Goal: Task Accomplishment & Management: Manage account settings

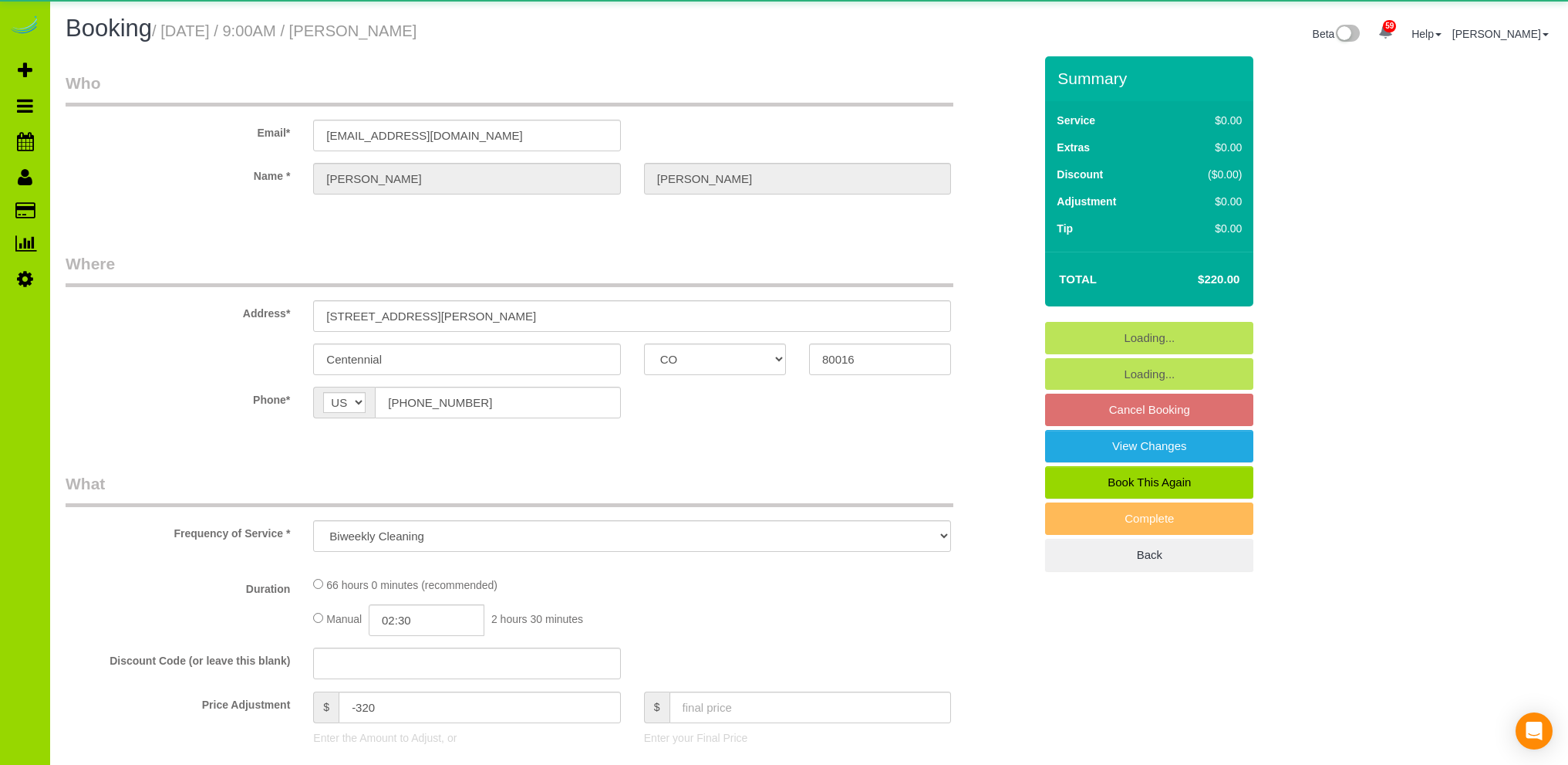
select select "CO"
select select "object:1208"
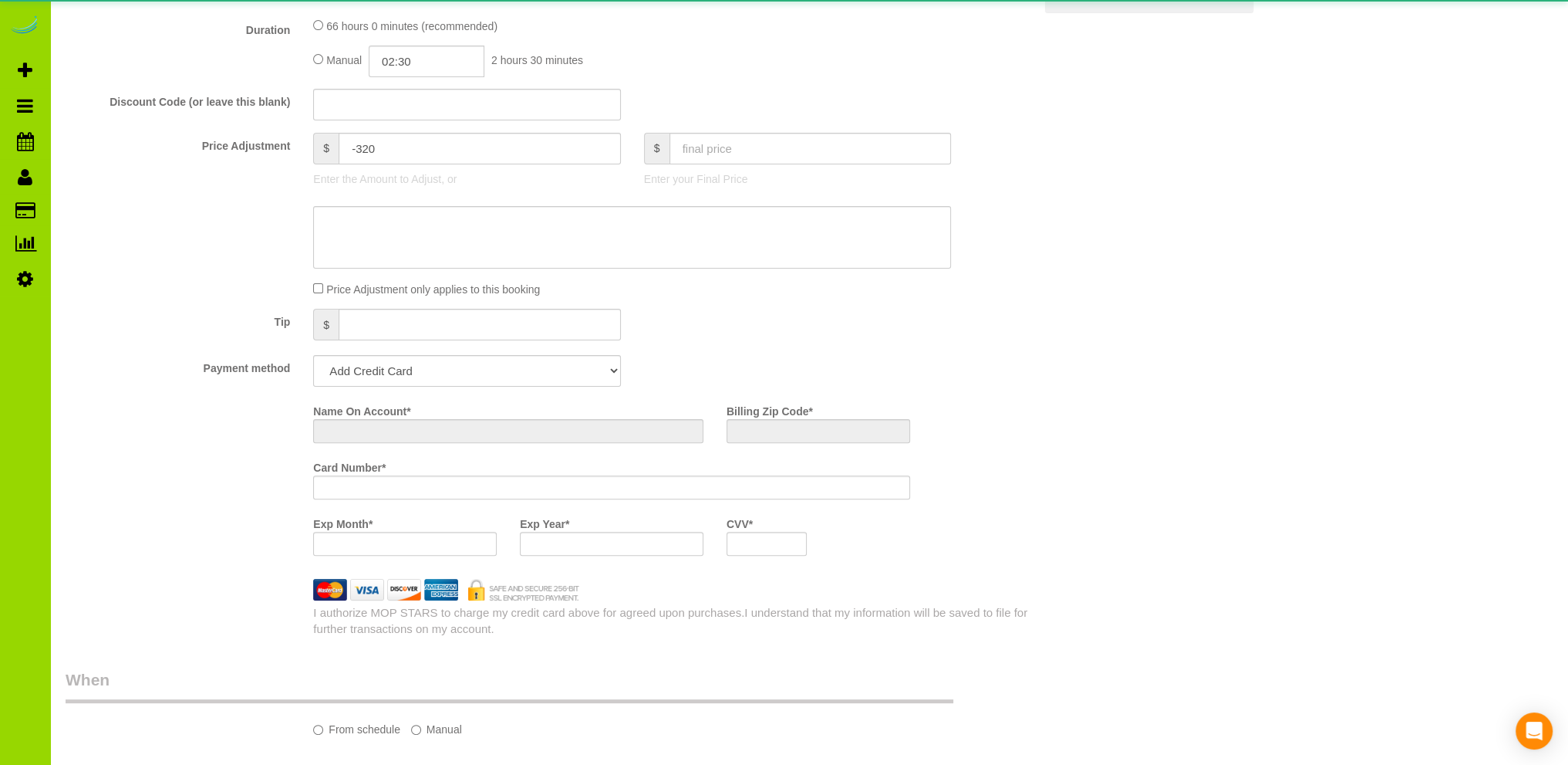
select select "string:fspay-aa0e737b-cb7e-4b51-a6b6-6cf47e197da7"
select select "6"
select select "spot1"
select select "number:7"
select select "number:22"
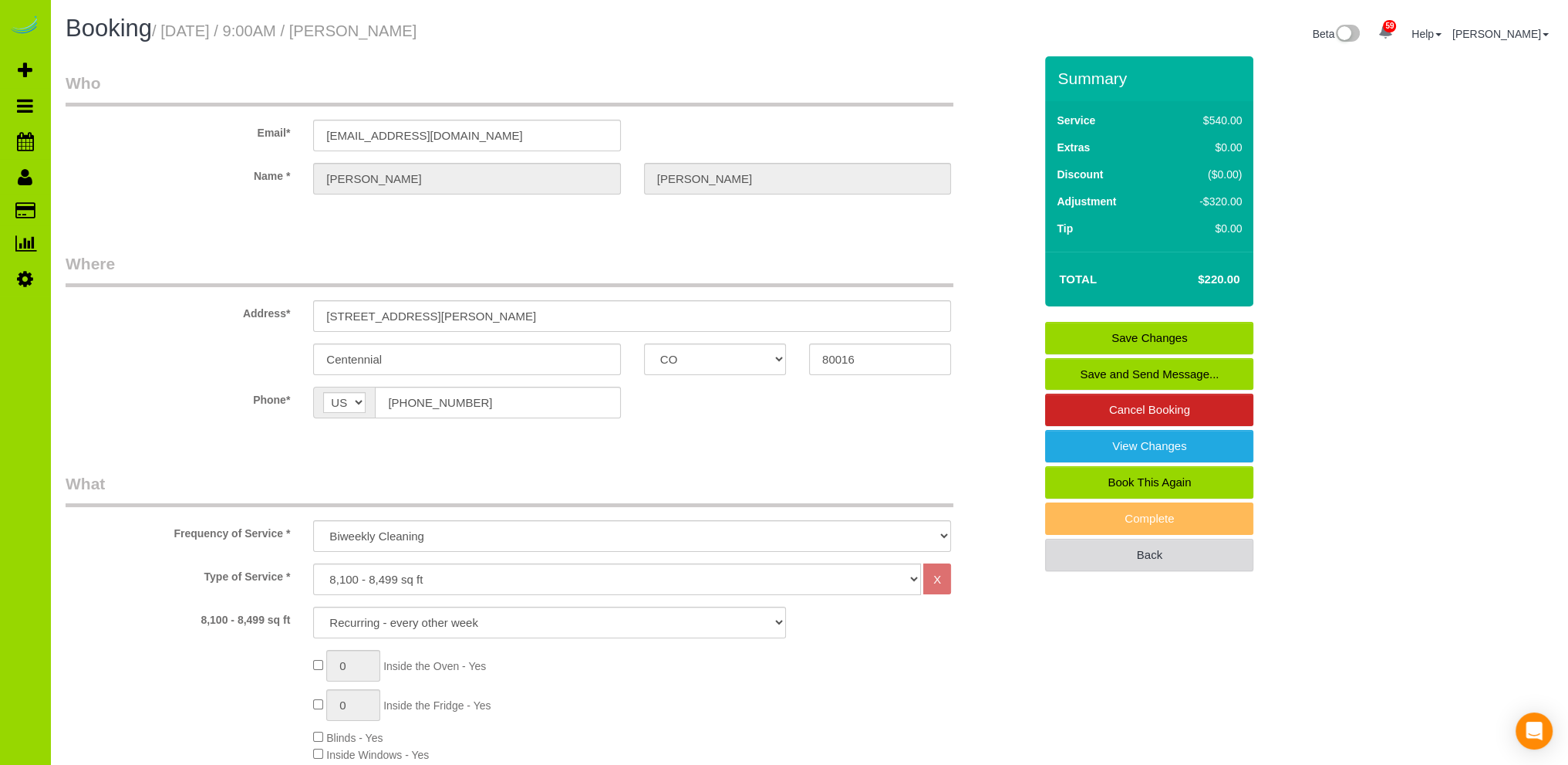
drag, startPoint x: 1134, startPoint y: 555, endPoint x: 1121, endPoint y: 560, distance: 13.9
click at [1134, 555] on link "Back" at bounding box center [1150, 555] width 209 height 32
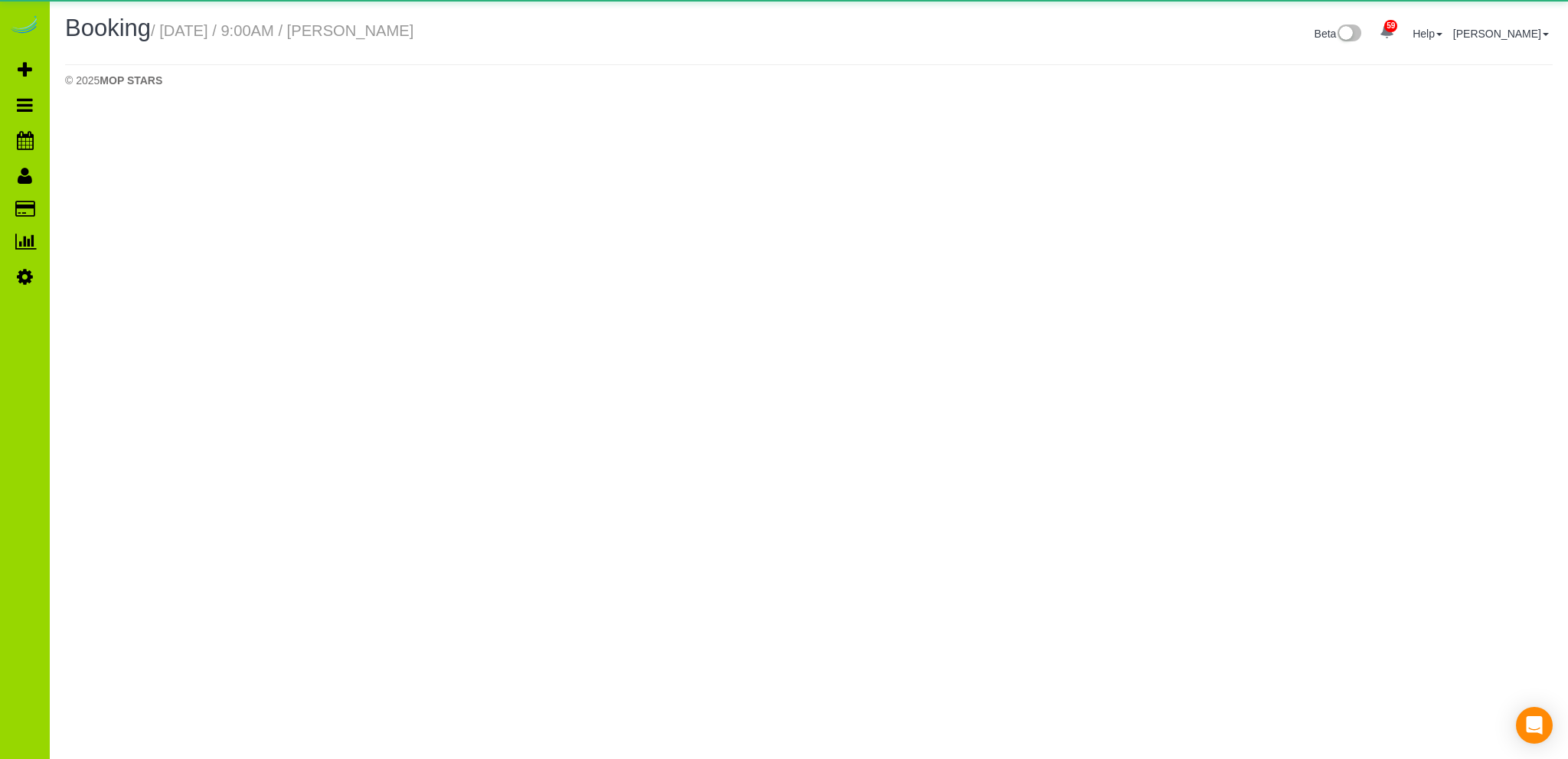
select select "CO"
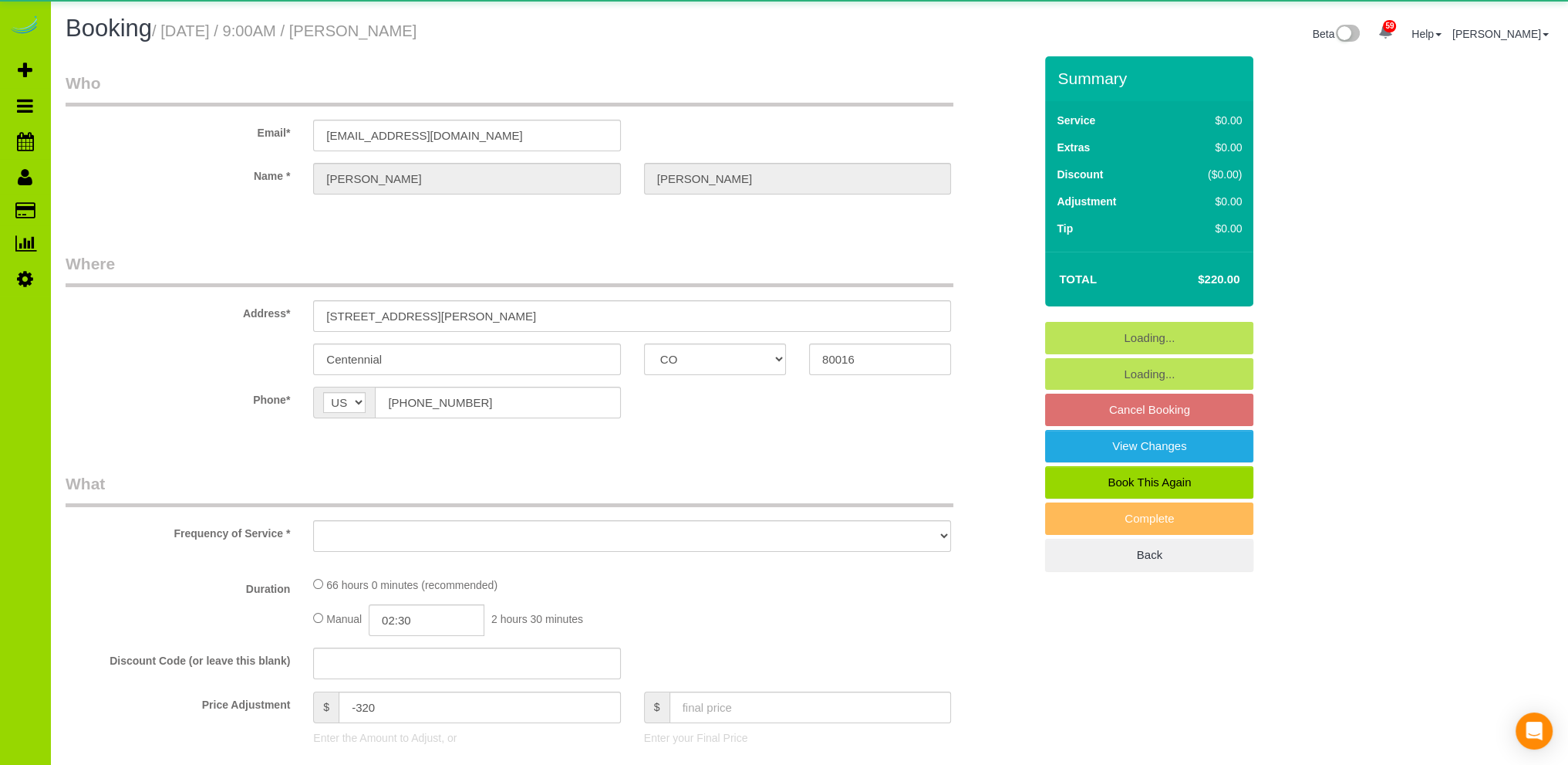
select select "object:2427"
select select "6"
select select "spot6"
select select "number:7"
select select "number:22"
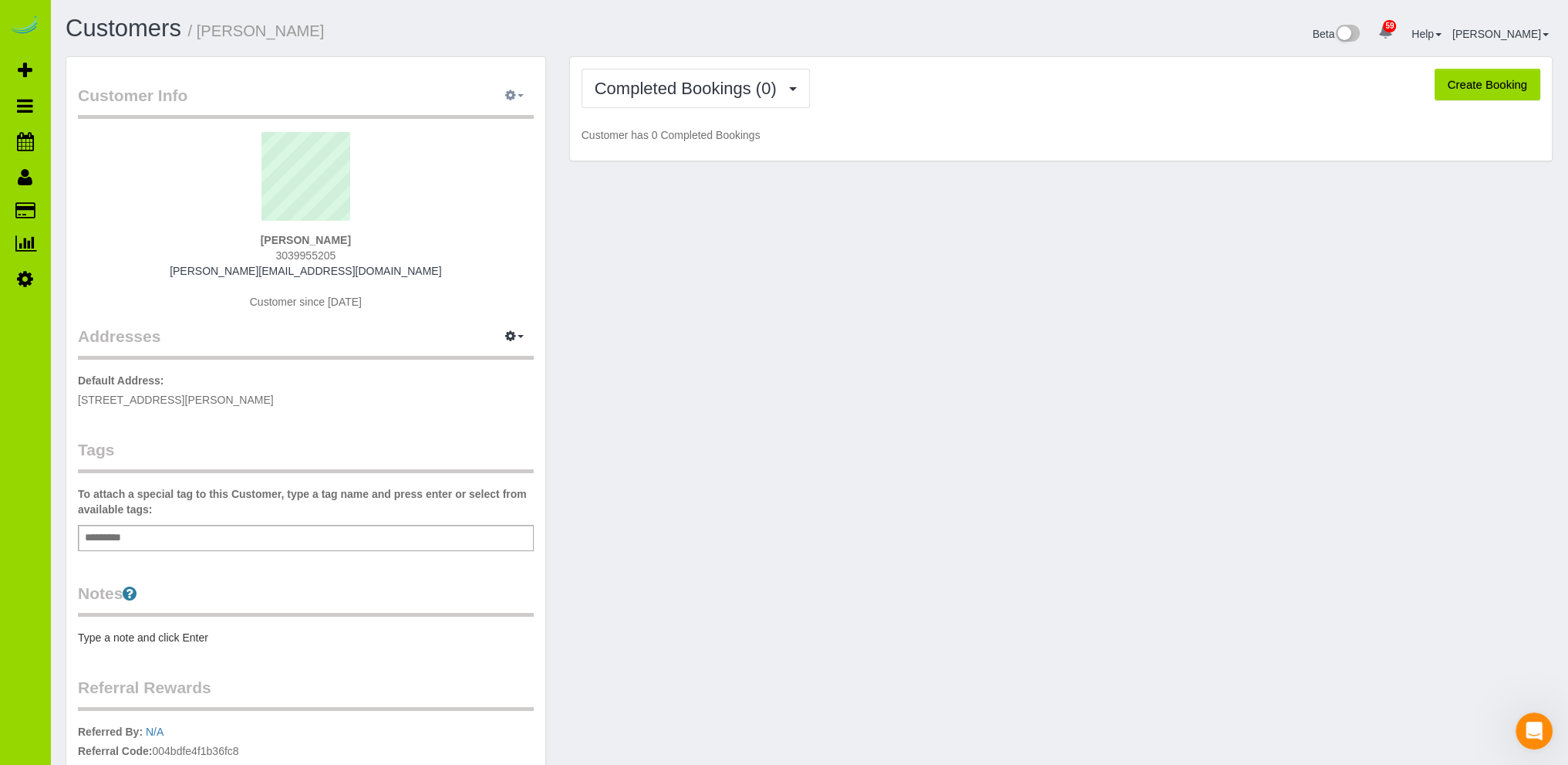
click at [510, 94] on icon "button" at bounding box center [510, 95] width 10 height 9
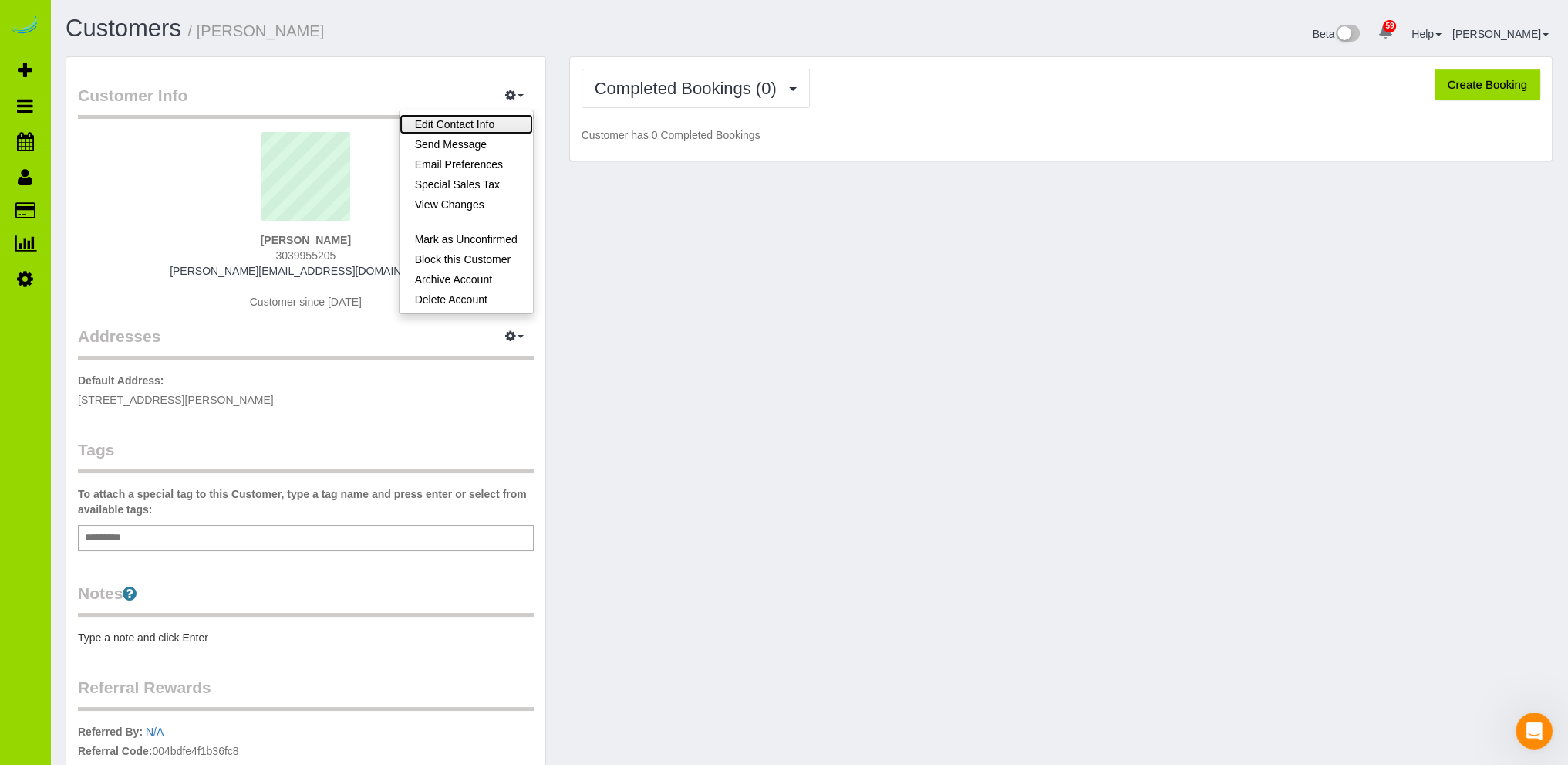
click at [451, 122] on link "Edit Contact Info" at bounding box center [466, 123] width 134 height 20
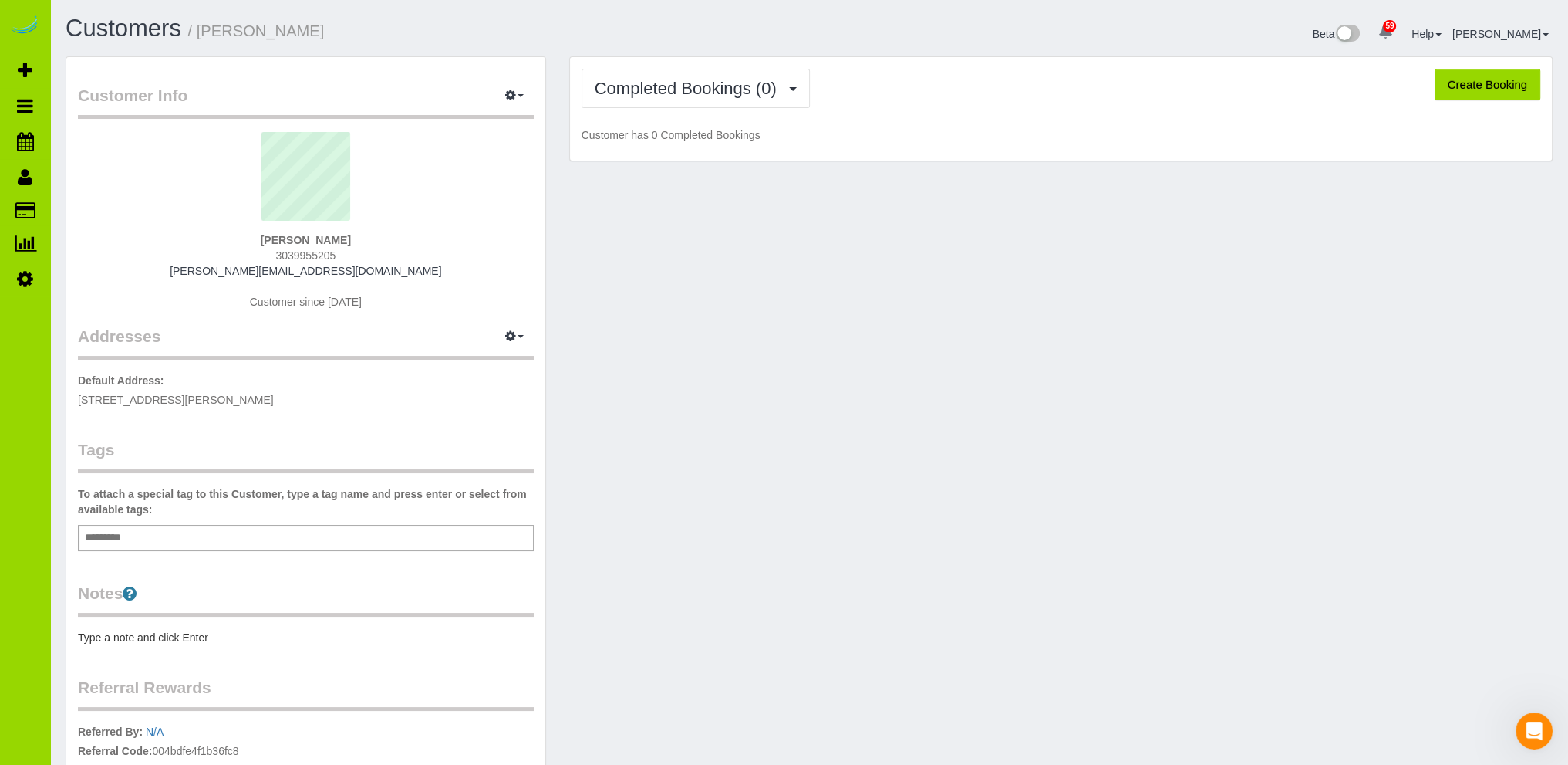
select select "CO"
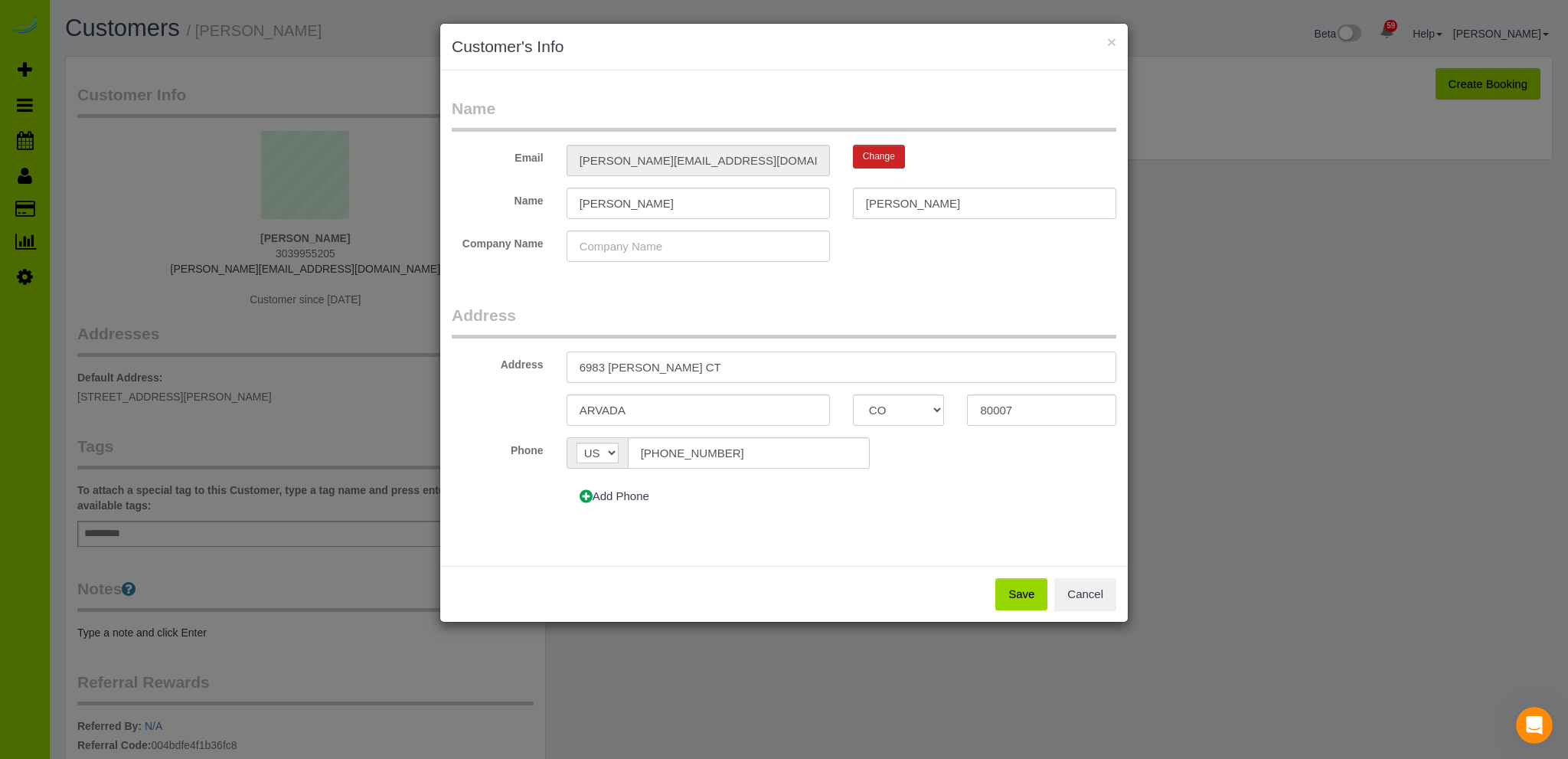
drag, startPoint x: 699, startPoint y: 360, endPoint x: 463, endPoint y: 351, distance: 236.2
click at [463, 351] on div "Address 6983 SECREST CT" at bounding box center [784, 366] width 687 height 31
type input "5064 S. Gold Bug Way"
drag, startPoint x: 686, startPoint y: 409, endPoint x: 515, endPoint y: 410, distance: 171.0
click at [520, 411] on div "ARVADA AK AL AR AZ CA CO CT DC DE FL GA HI IA ID IL IN KS KY LA MA MD ME MI MN …" at bounding box center [784, 410] width 687 height 31
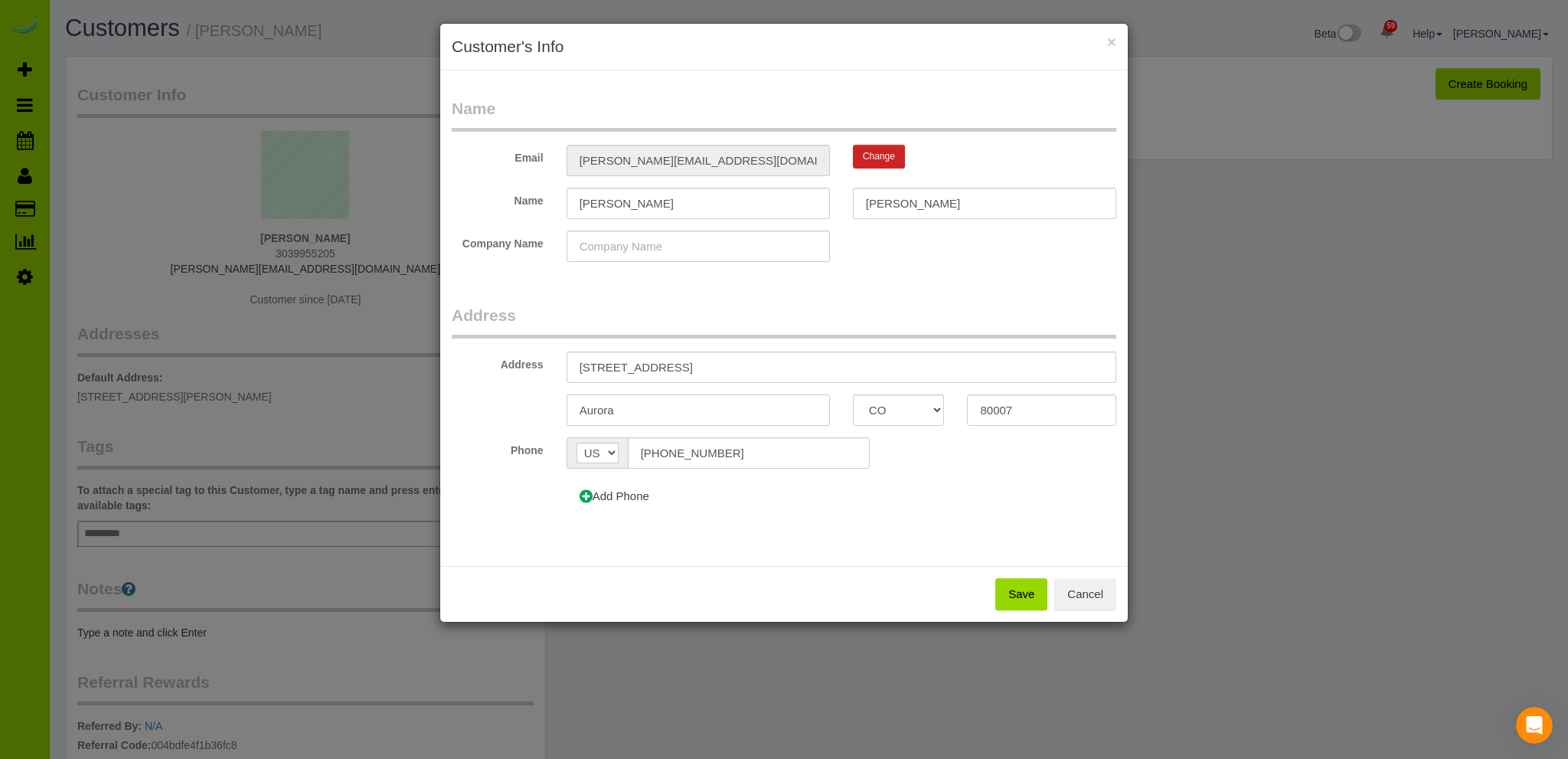
type input "Aurora"
click at [1036, 406] on input "80007" at bounding box center [1041, 410] width 150 height 31
type input "80016"
drag, startPoint x: 750, startPoint y: 364, endPoint x: 518, endPoint y: 365, distance: 232.0
click at [519, 367] on div "Address 5064 S. Gold Bug Way" at bounding box center [784, 366] width 687 height 31
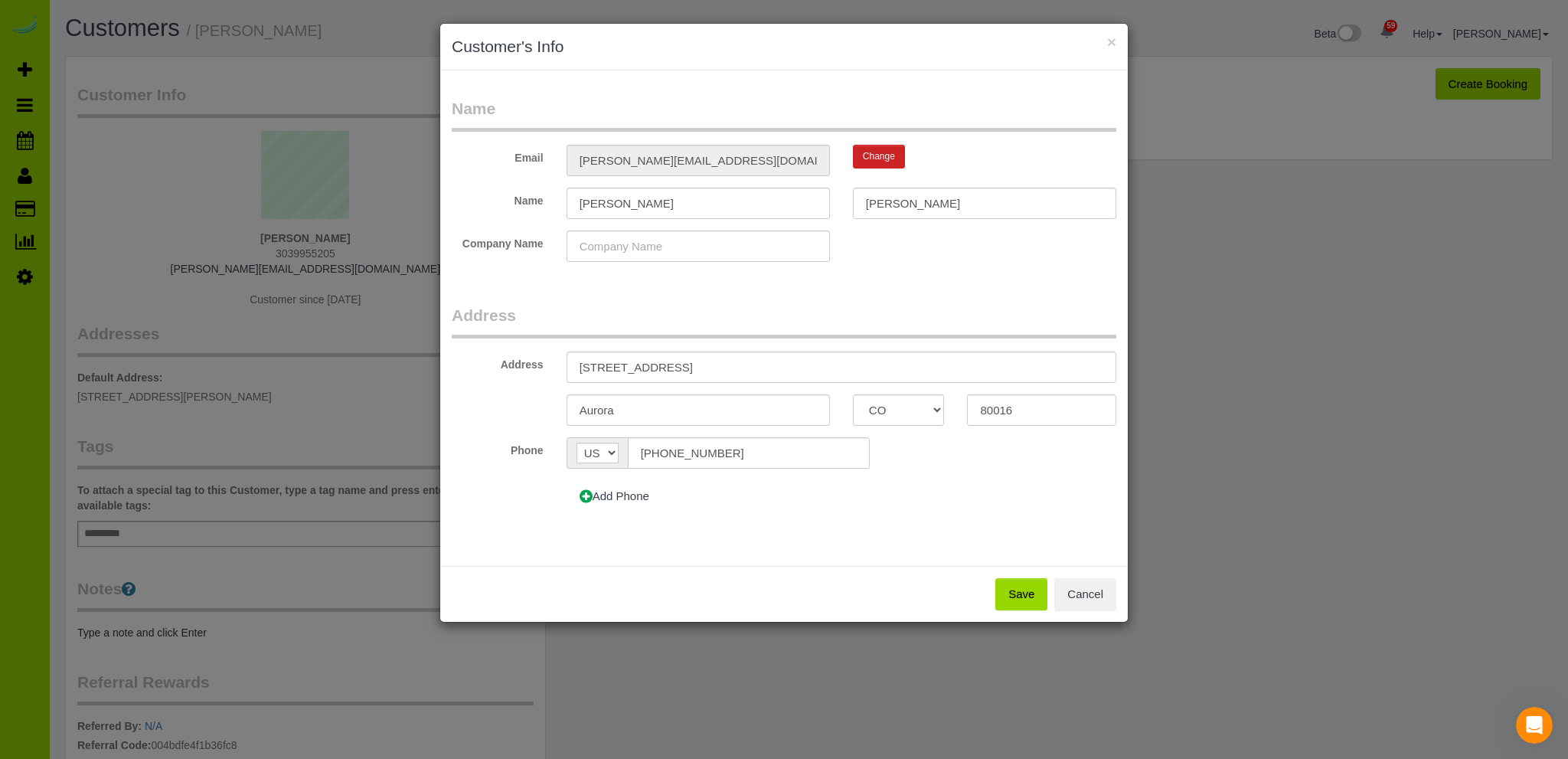
click at [1022, 589] on button "Save" at bounding box center [1020, 594] width 52 height 32
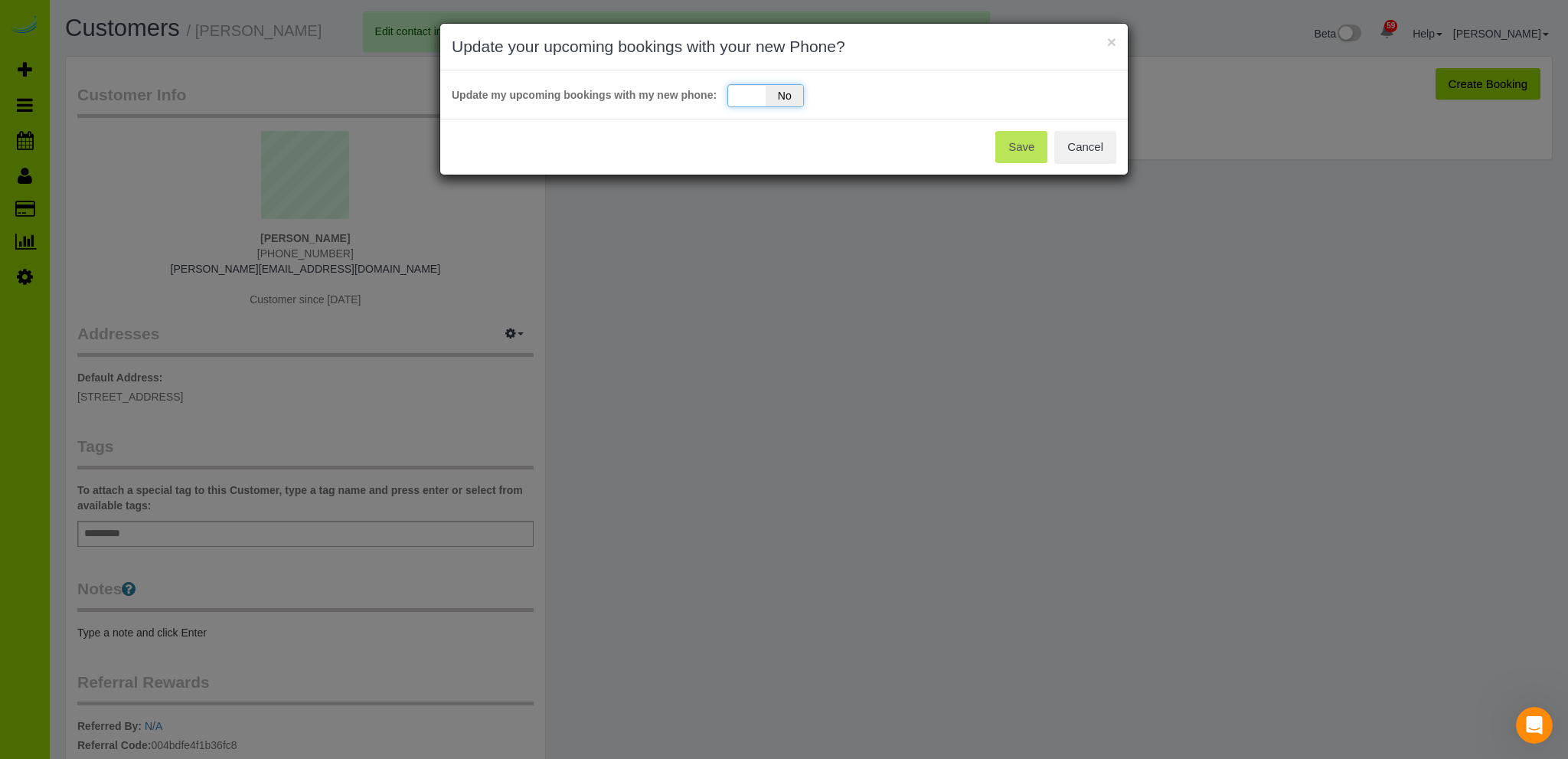
click at [739, 91] on div "Yes No" at bounding box center [765, 95] width 76 height 23
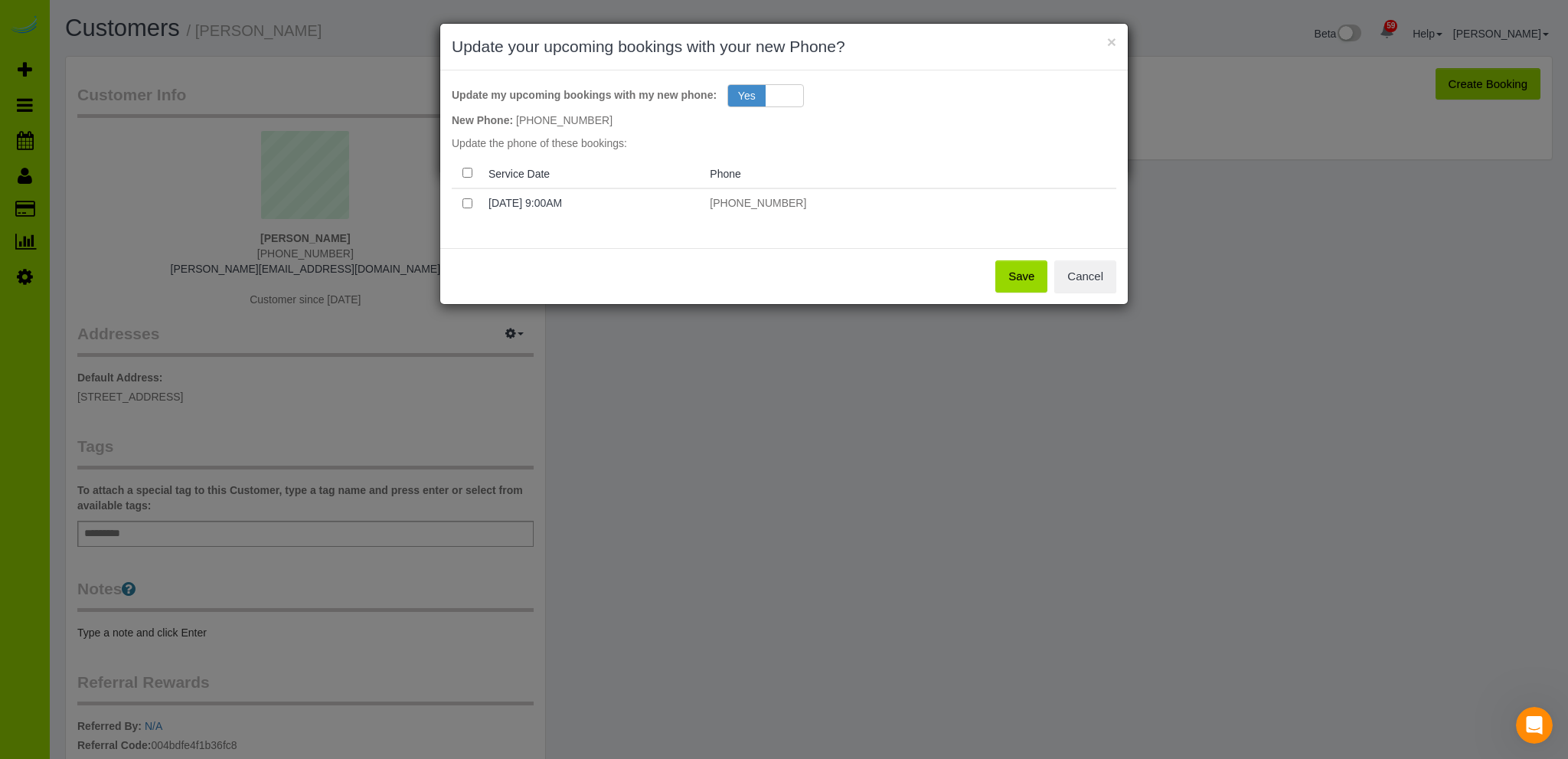
click at [1023, 270] on button "Save" at bounding box center [1020, 277] width 52 height 32
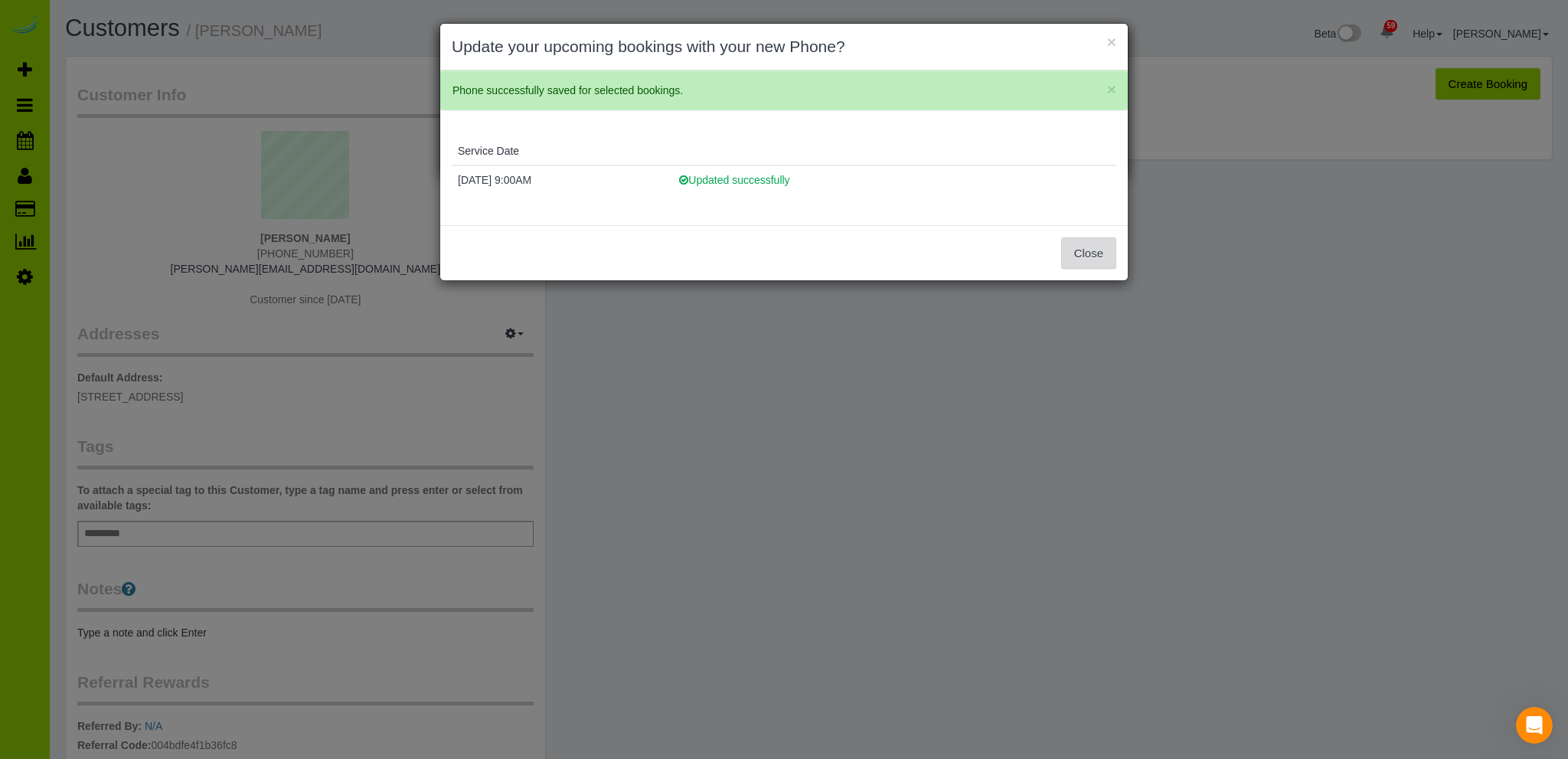
click at [1087, 247] on button "Close" at bounding box center [1088, 253] width 56 height 32
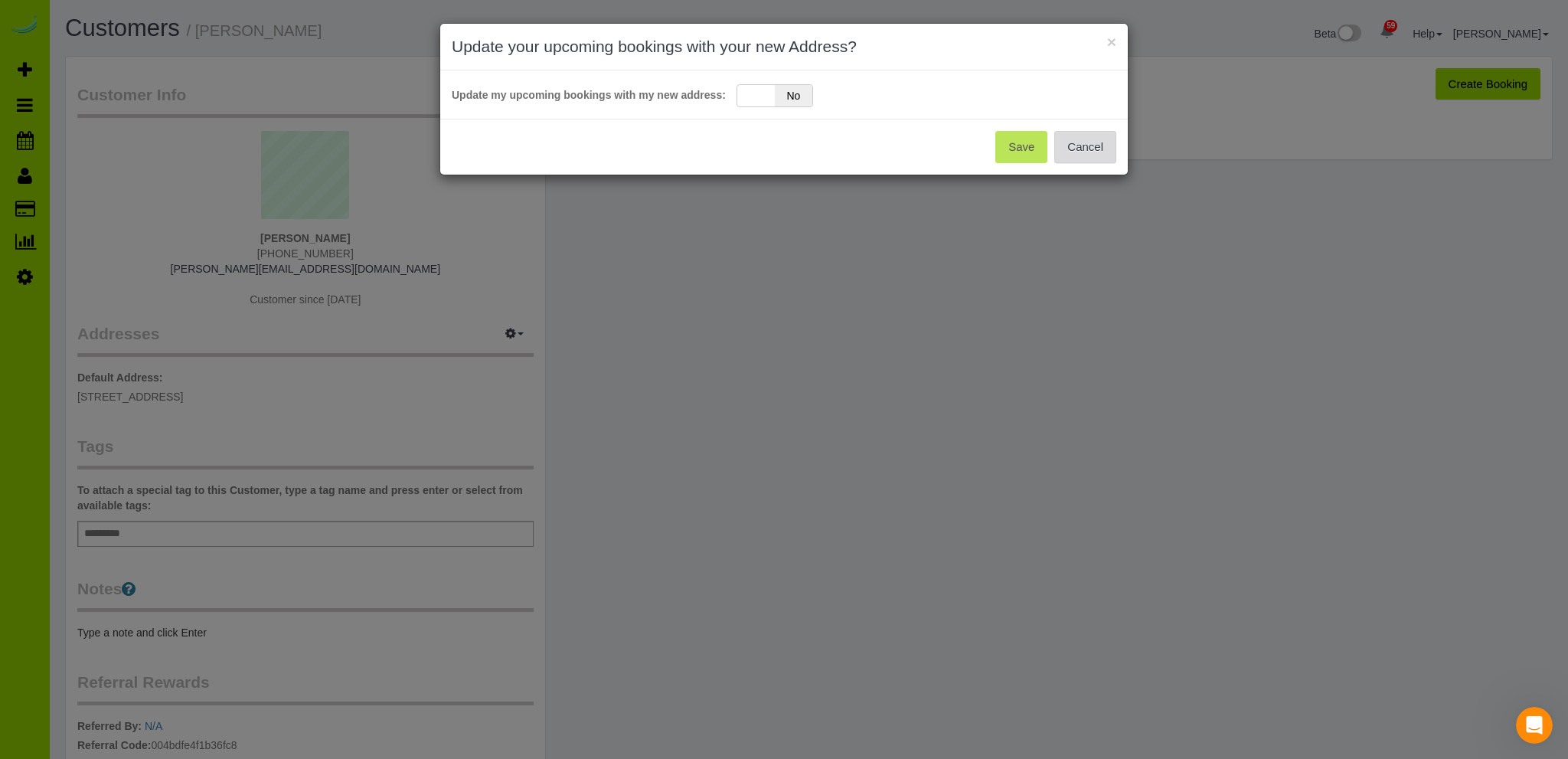
click at [1090, 143] on button "Cancel" at bounding box center [1085, 147] width 62 height 32
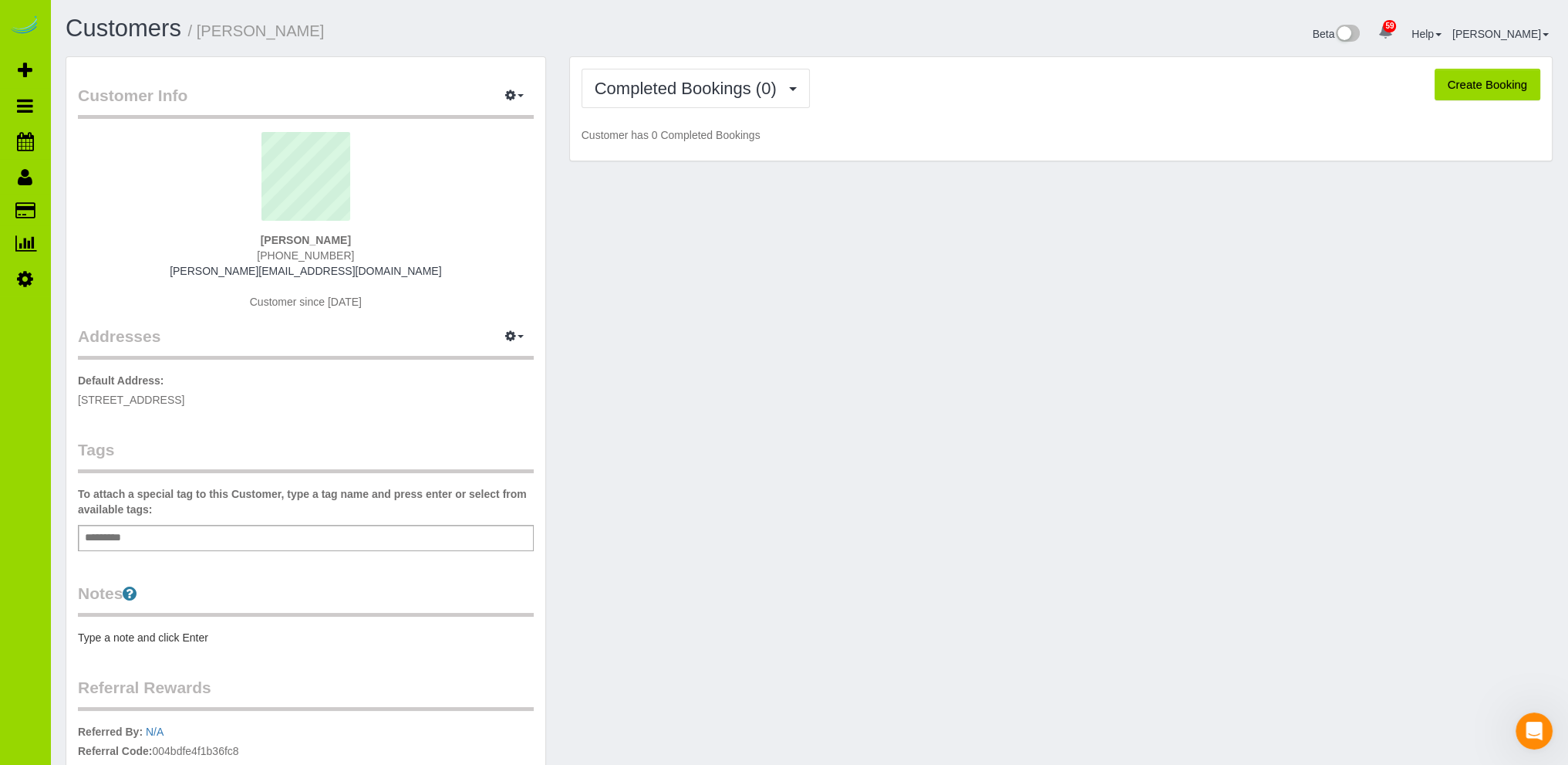
click at [642, 382] on div "Customer Info Edit Contact Info Send Message Email Preferences Special Sales Ta…" at bounding box center [809, 497] width 1510 height 883
click at [663, 80] on span "Completed Bookings (0)" at bounding box center [690, 88] width 190 height 19
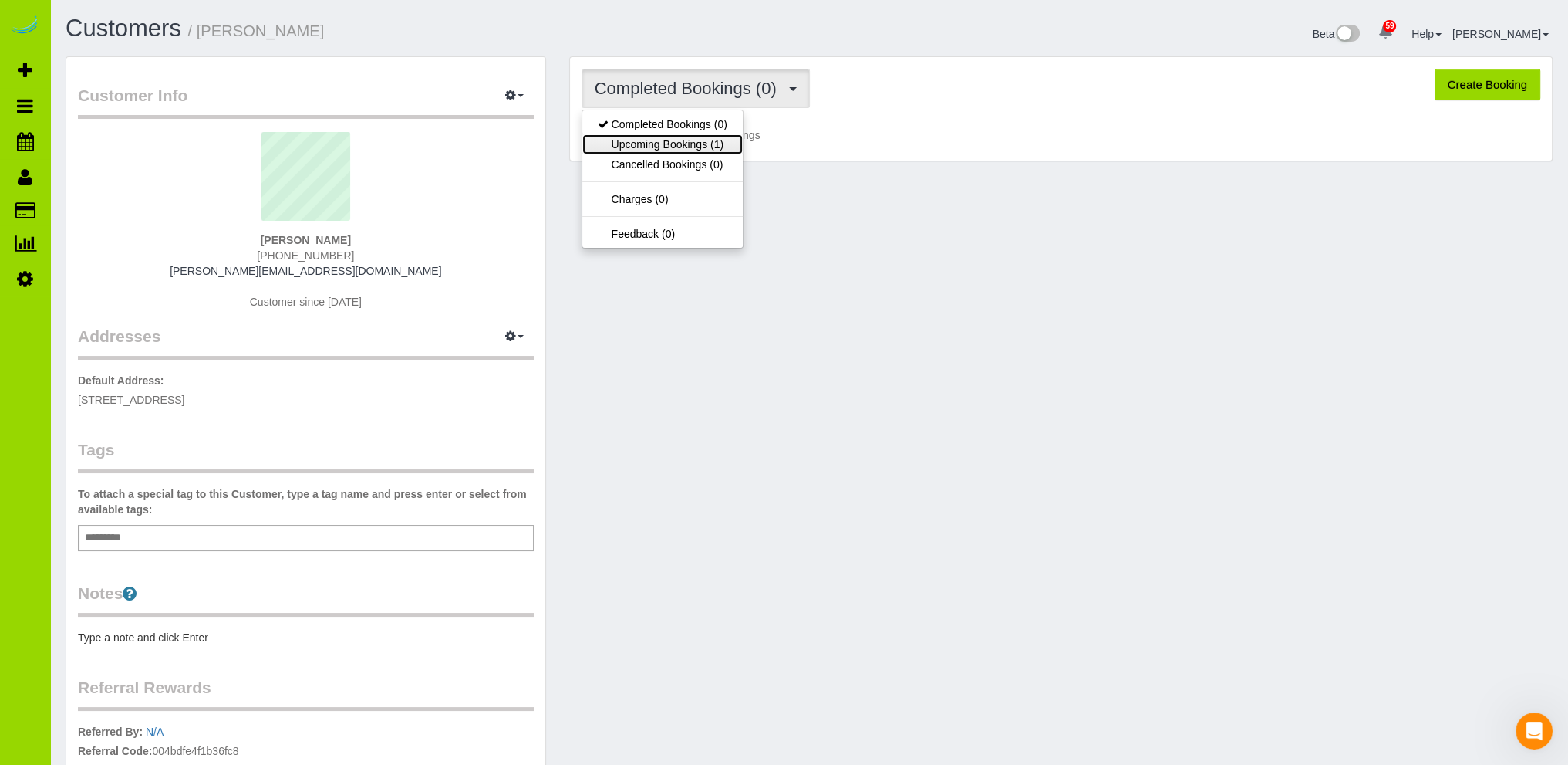
click at [678, 140] on link "Upcoming Bookings (1)" at bounding box center [662, 144] width 160 height 20
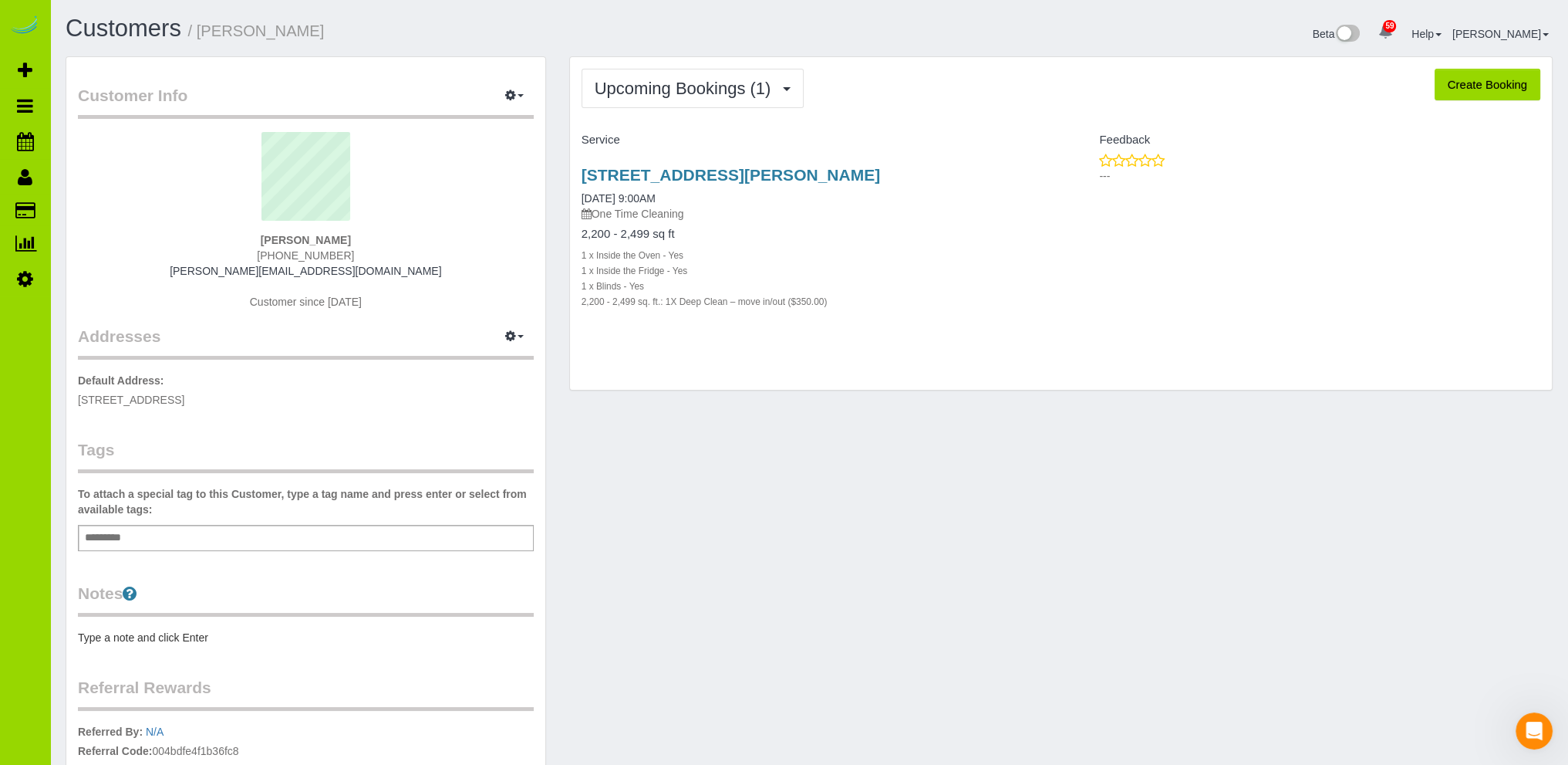
click at [723, 538] on div "Customer Info Edit Contact Info Send Message Email Preferences Special Sales Ta…" at bounding box center [809, 497] width 1510 height 883
click at [642, 193] on link "09/18/2025 9:00AM" at bounding box center [618, 198] width 74 height 12
click at [515, 335] on icon "button" at bounding box center [510, 336] width 10 height 9
click at [483, 362] on button "Manage Addresses" at bounding box center [470, 365] width 125 height 22
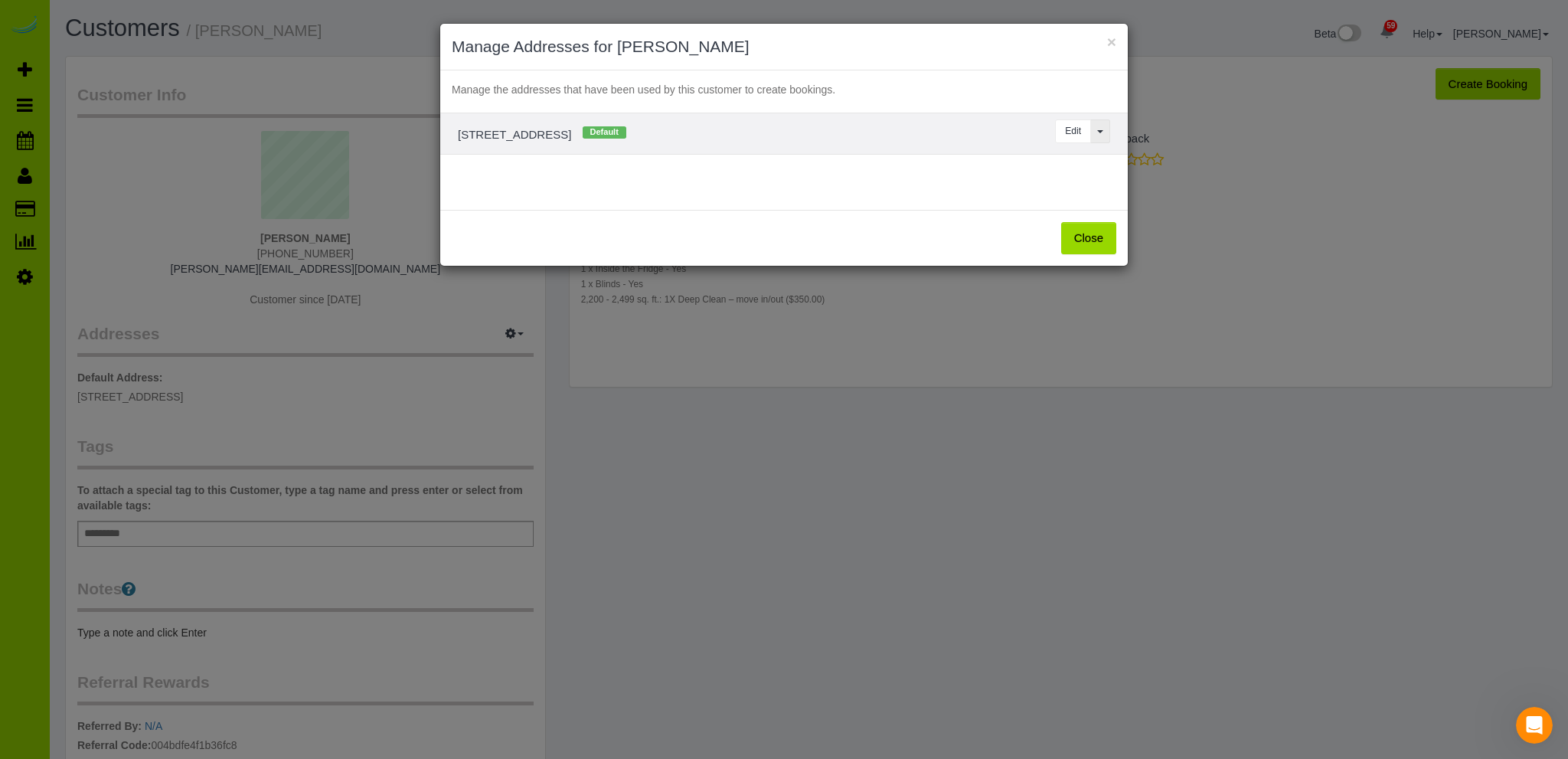
click at [1098, 128] on button "View More Options..." at bounding box center [1099, 131] width 20 height 24
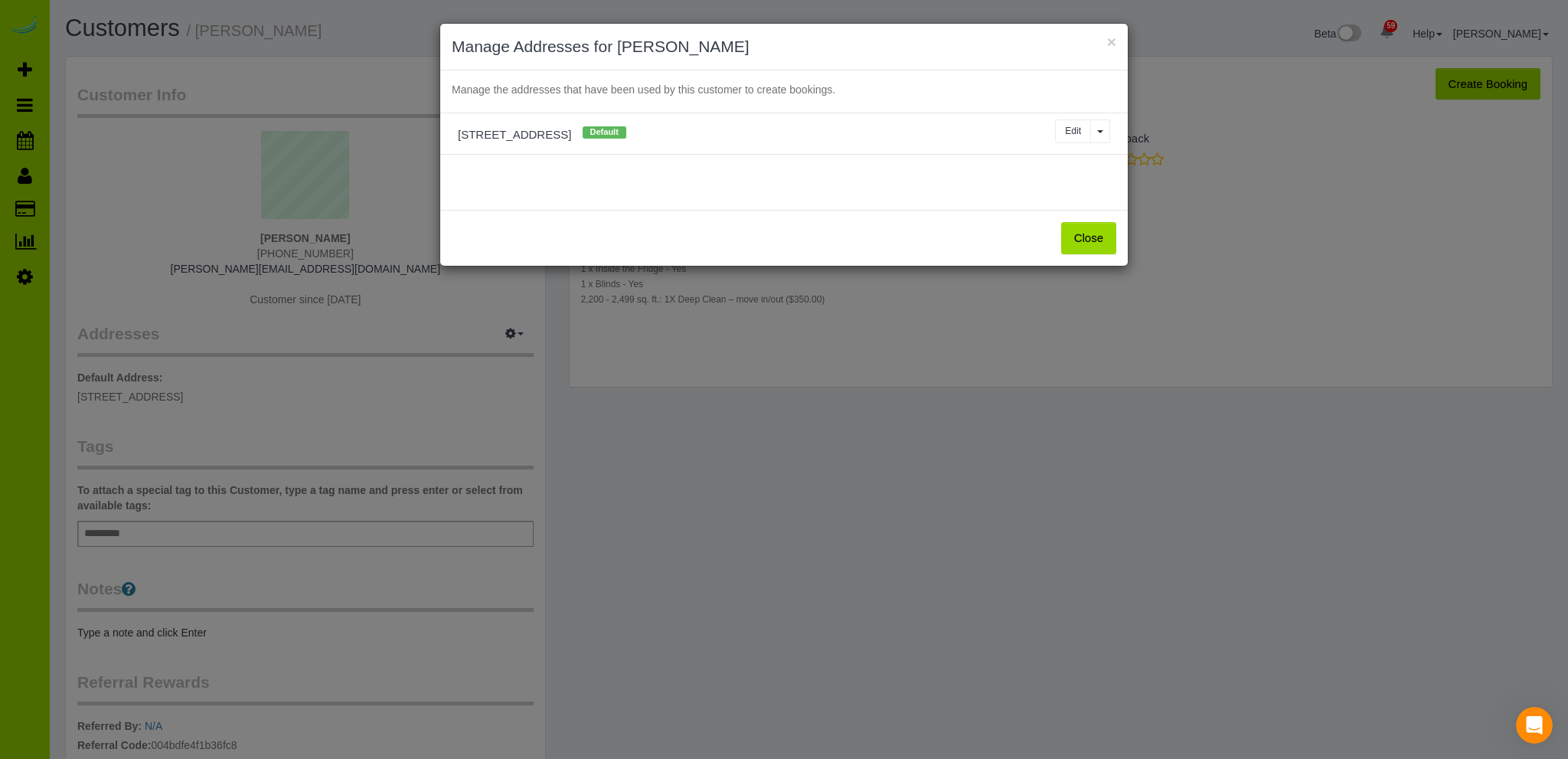
click at [1096, 225] on button "Close" at bounding box center [1088, 238] width 56 height 32
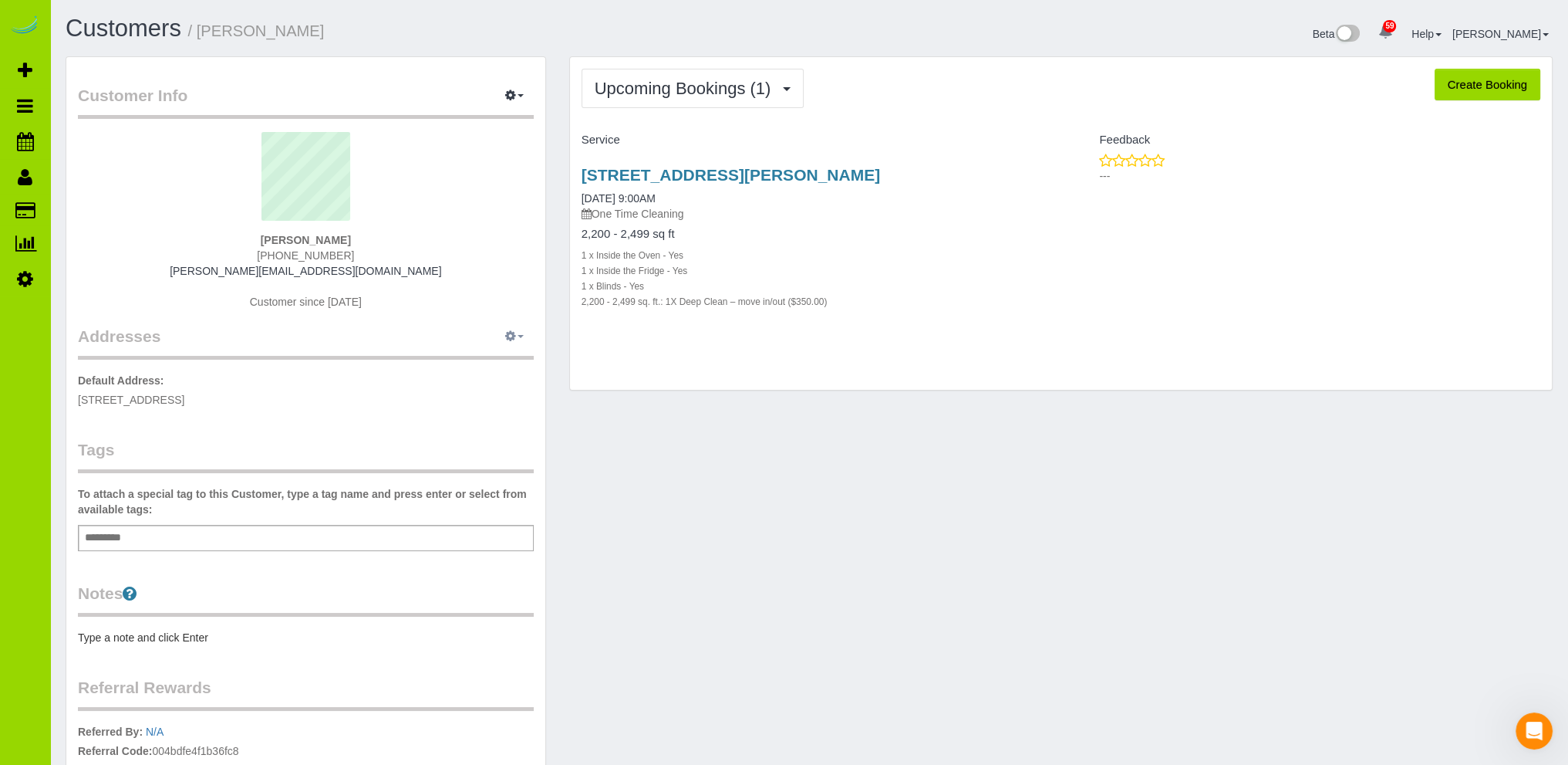
click at [512, 335] on icon "button" at bounding box center [510, 336] width 10 height 9
click at [489, 361] on button "Manage Addresses" at bounding box center [470, 365] width 125 height 22
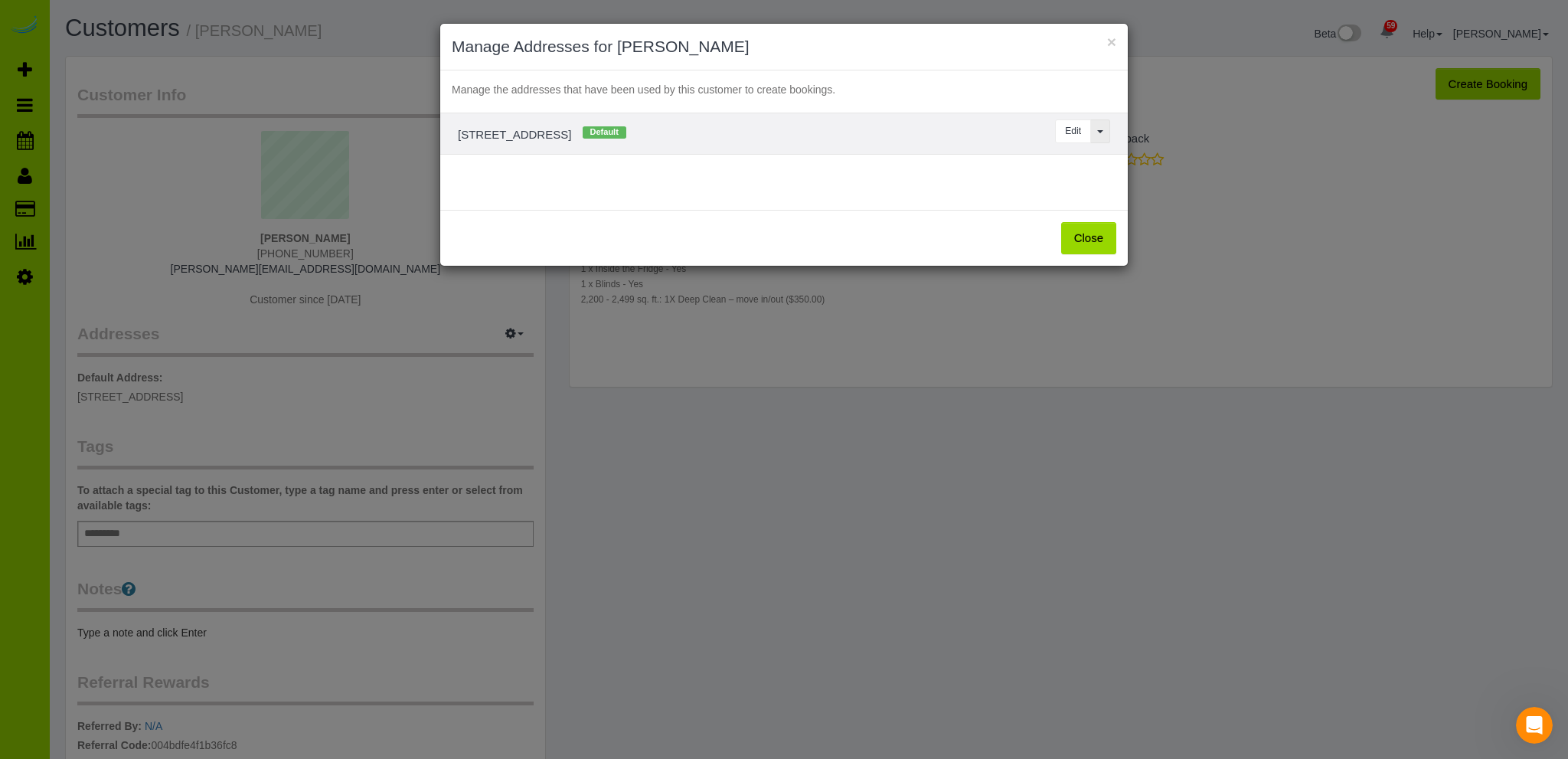
click at [1102, 135] on button "View More Options..." at bounding box center [1099, 131] width 20 height 24
click at [1028, 157] on li "Delete" at bounding box center [1048, 160] width 121 height 22
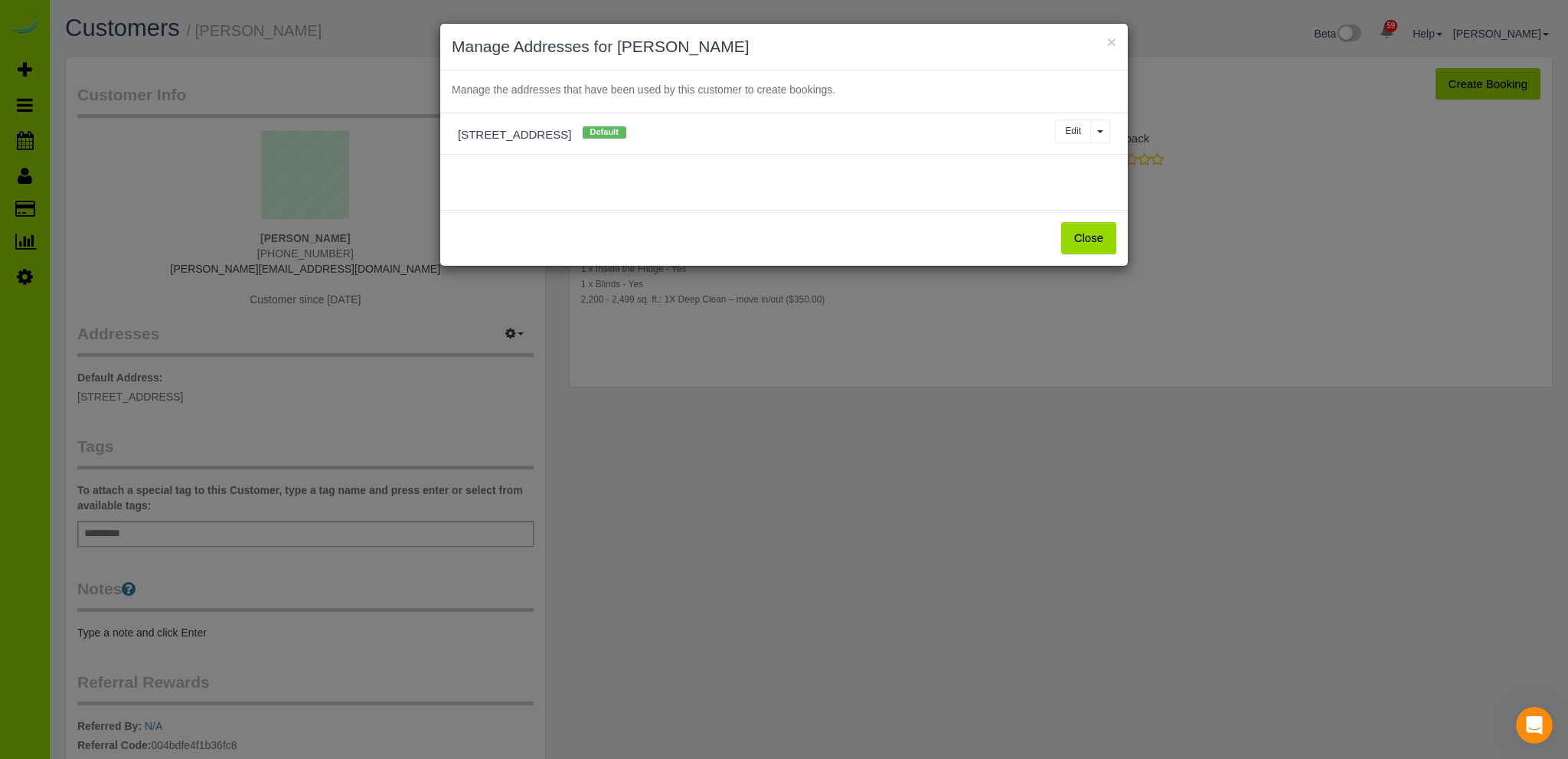
drag, startPoint x: 1093, startPoint y: 235, endPoint x: 1067, endPoint y: 236, distance: 26.0
click at [1087, 232] on button "Close" at bounding box center [1088, 238] width 56 height 32
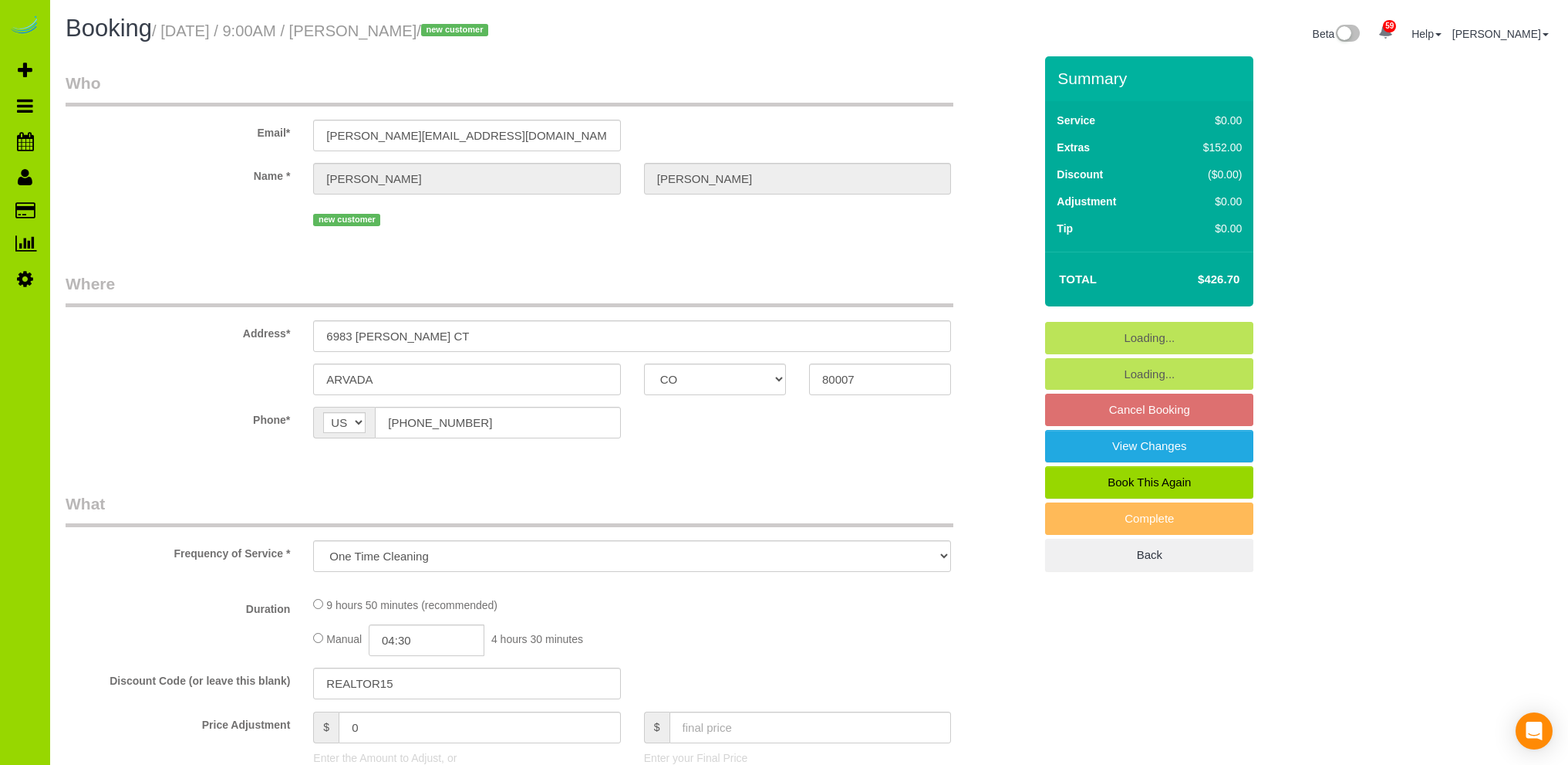
select select "CO"
select select "number:5"
select select "number:15"
select select "object:1216"
select select "spot1"
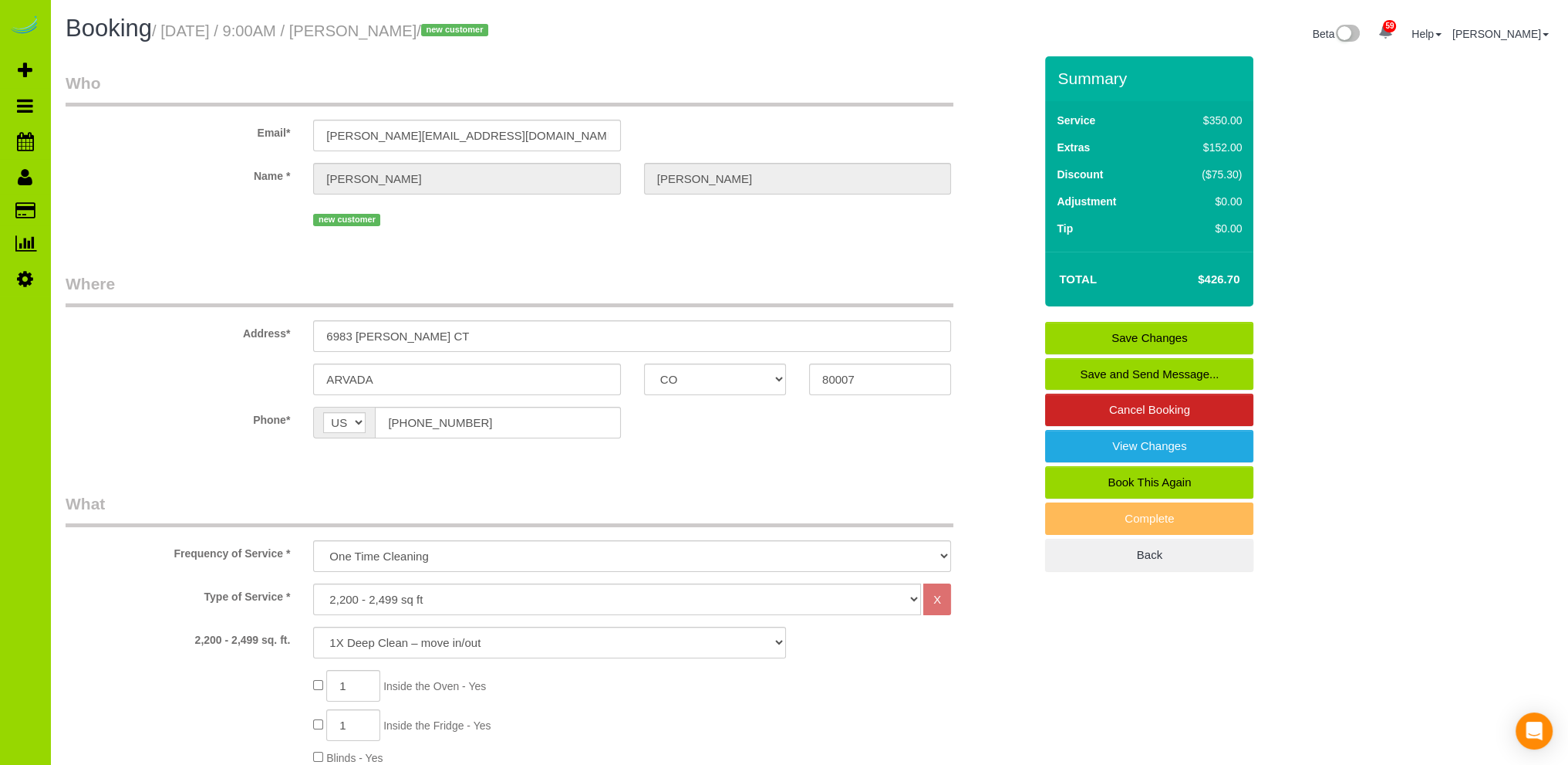
click at [751, 459] on fieldset "Where Address* 6983 SECREST CT ARVADA AK AL AR AZ CA CO CT DC DE FL GA HI IA ID…" at bounding box center [549, 366] width 968 height 189
click at [117, 400] on fieldset "Where Address* 6983 SECREST CT ARVADA AK AL AR AZ CA CO CT DC DE FL GA HI IA ID…" at bounding box center [549, 366] width 968 height 189
click at [196, 240] on fieldset "Who Email* [PERSON_NAME][EMAIL_ADDRESS][DOMAIN_NAME] Name * [PERSON_NAME] new c…" at bounding box center [549, 157] width 968 height 170
click at [163, 225] on div "new customer" at bounding box center [549, 217] width 991 height 24
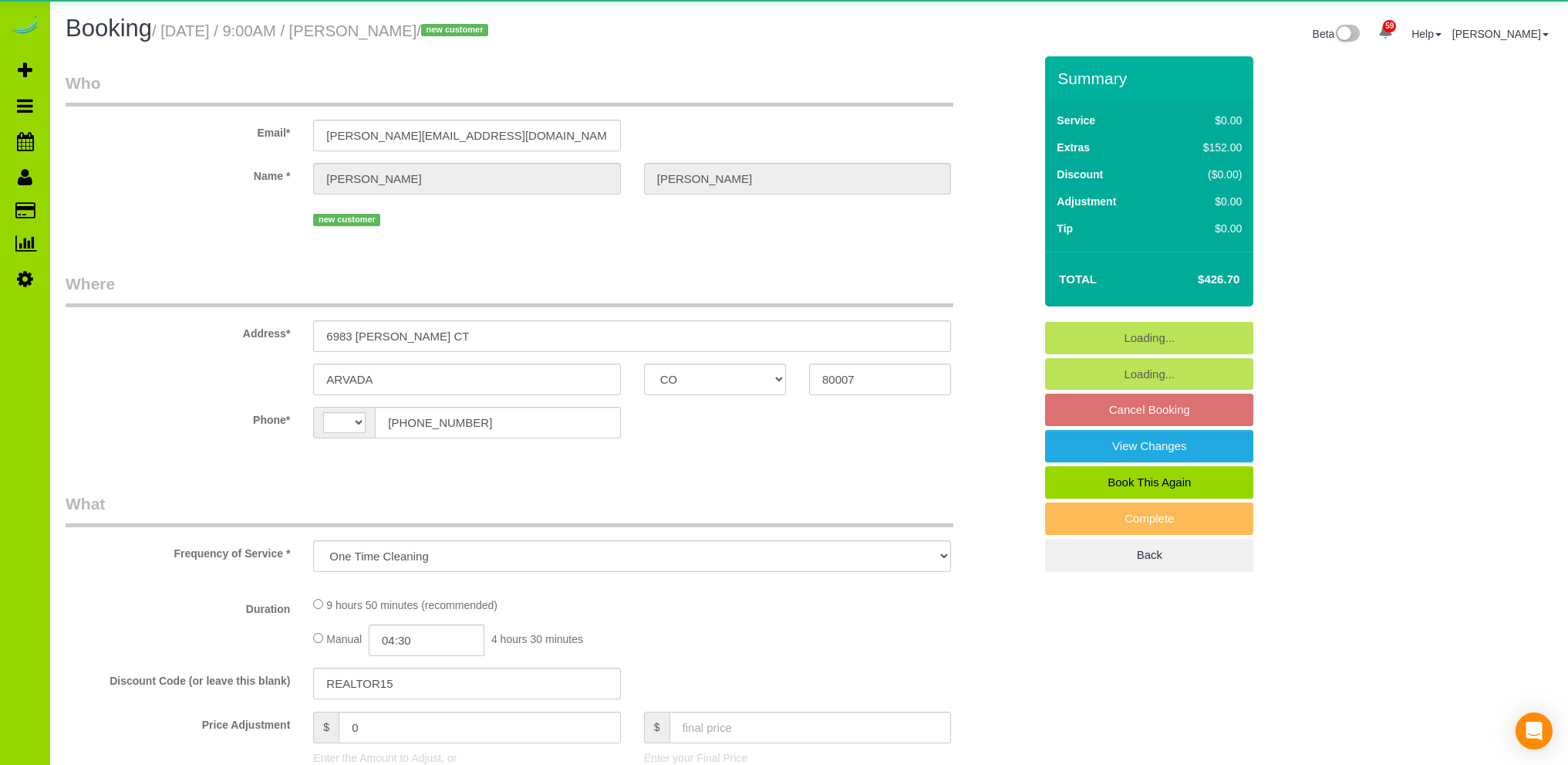
select select "CO"
select select "object:1246"
select select "string:[GEOGRAPHIC_DATA]"
select select "string:fspay-f6c75859-790e-4d96-86d7-7c38feb5960d"
select select "spot1"
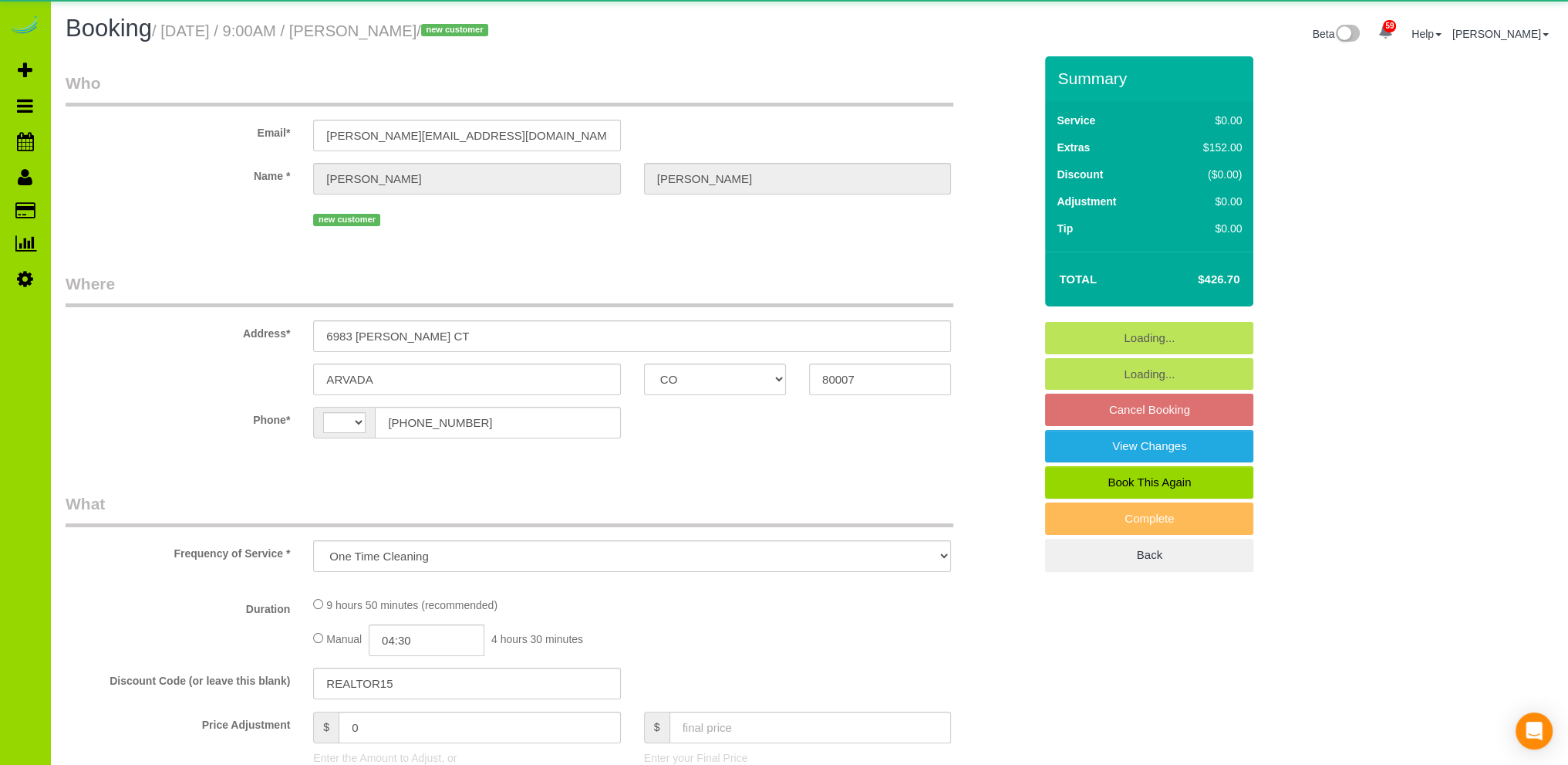
select select "number:5"
select select "number:15"
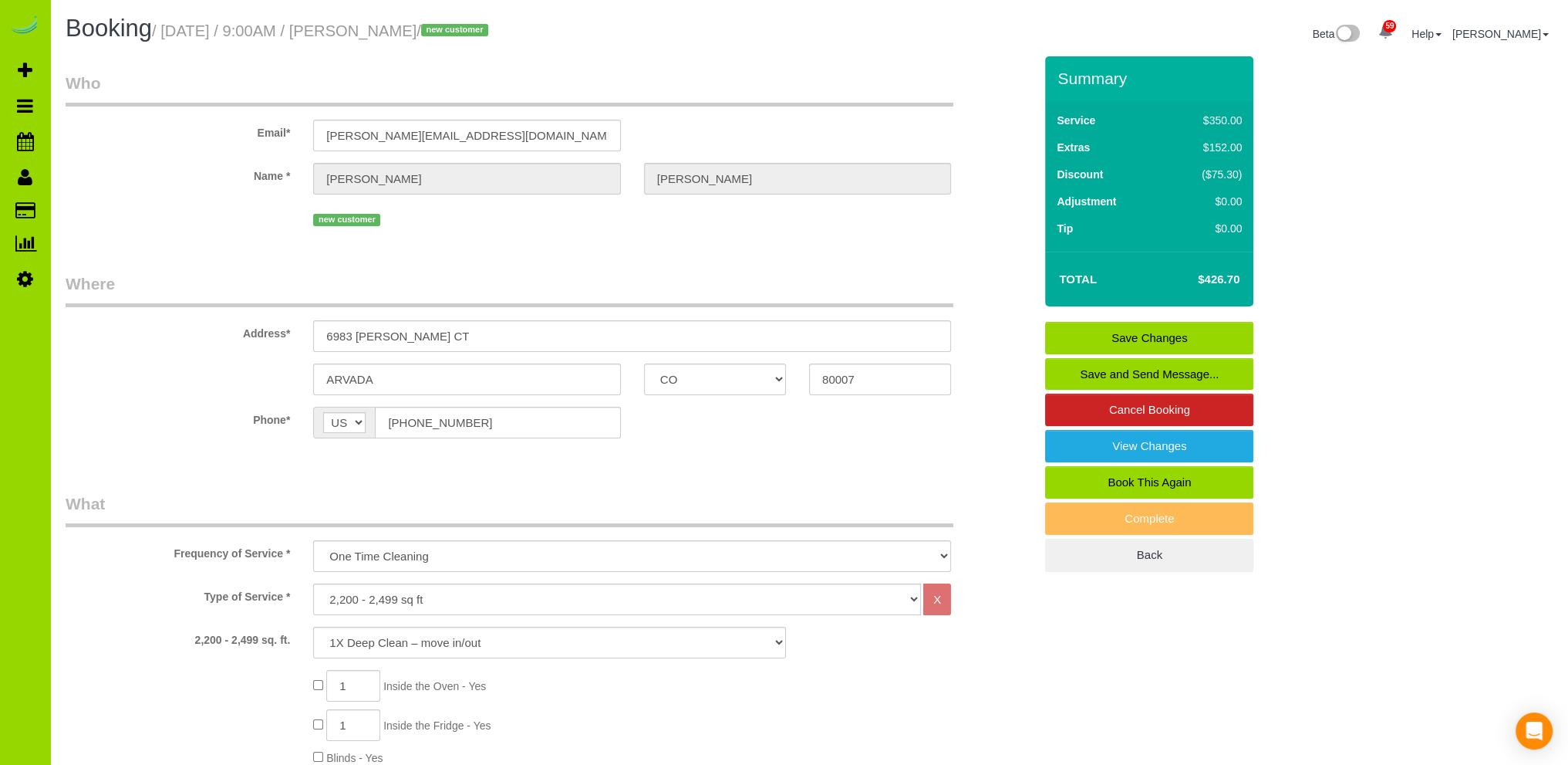
click at [592, 236] on fieldset "Who Email* [PERSON_NAME][EMAIL_ADDRESS][DOMAIN_NAME] Name * [PERSON_NAME] new c…" at bounding box center [549, 157] width 968 height 170
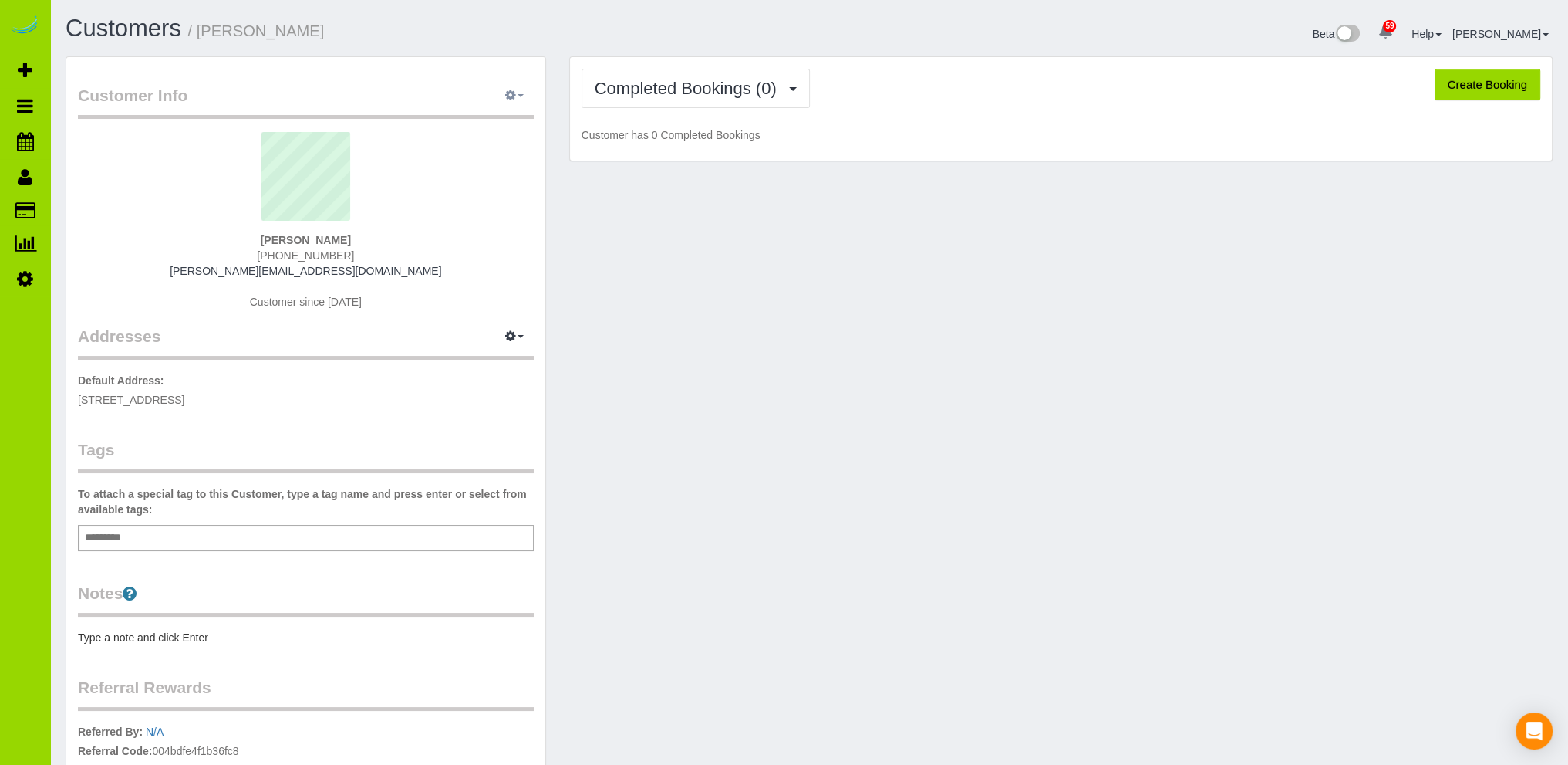
click at [516, 93] on button "button" at bounding box center [514, 96] width 39 height 24
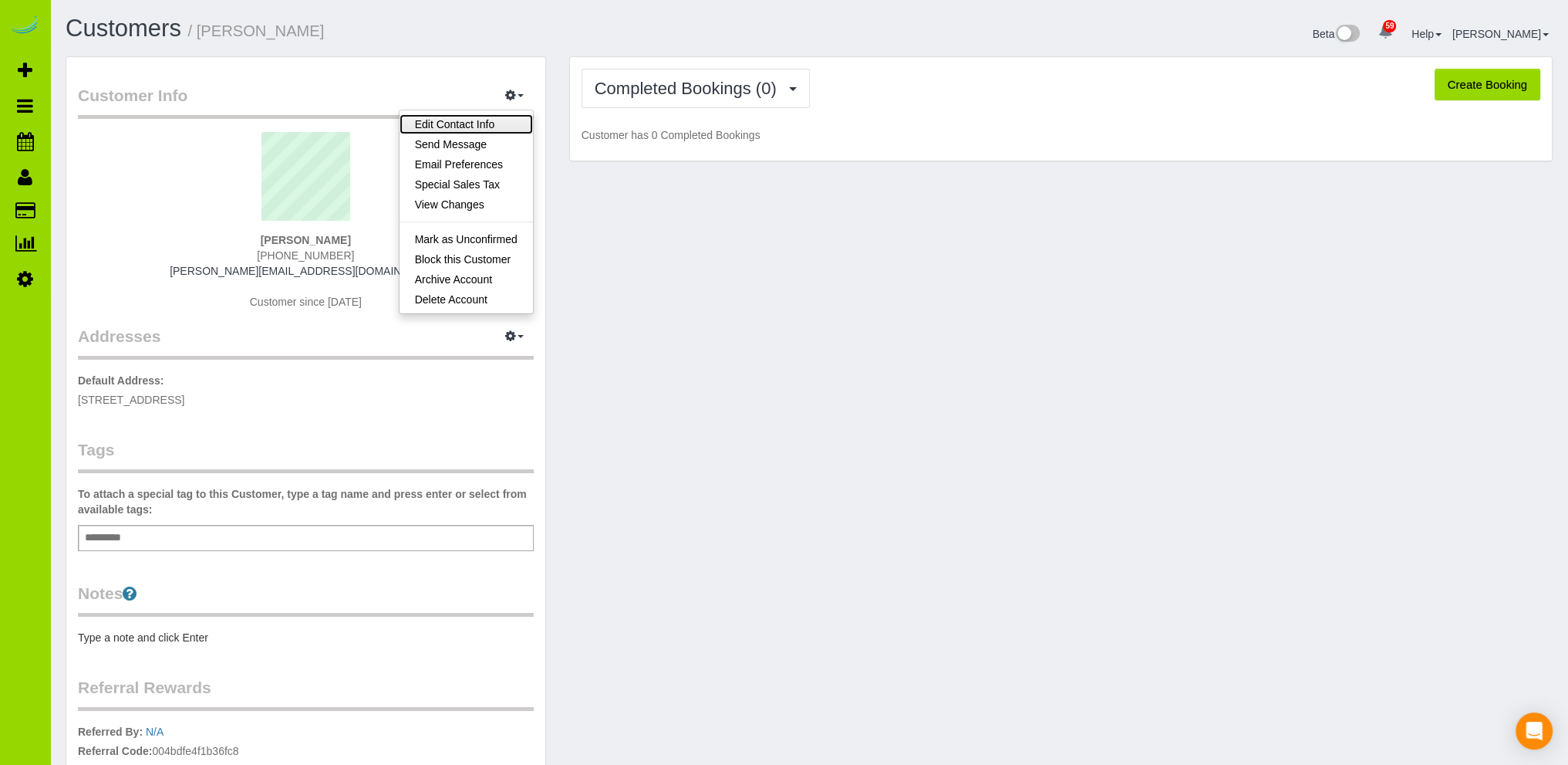
click at [476, 121] on link "Edit Contact Info" at bounding box center [466, 123] width 134 height 20
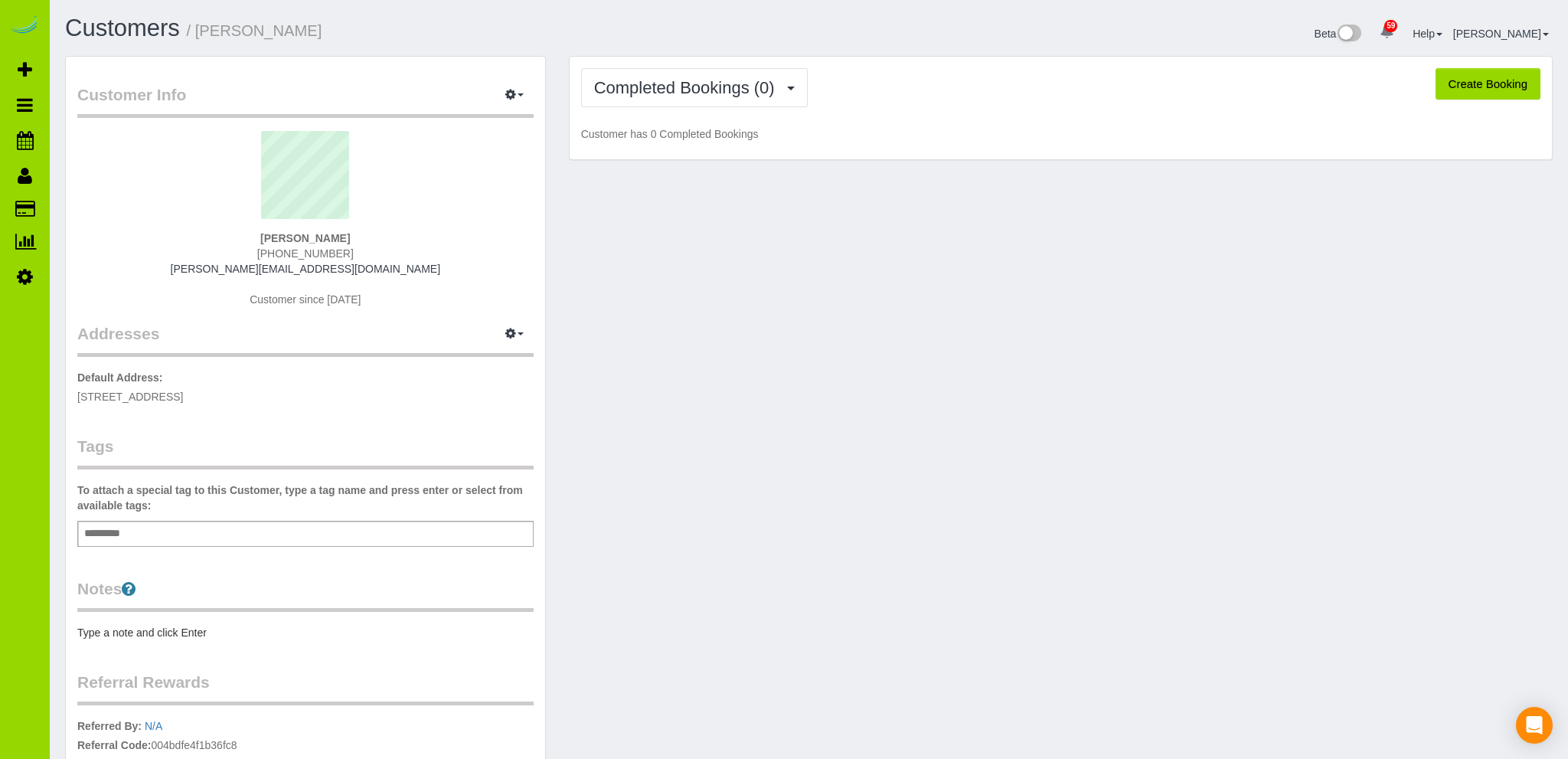
select select "CO"
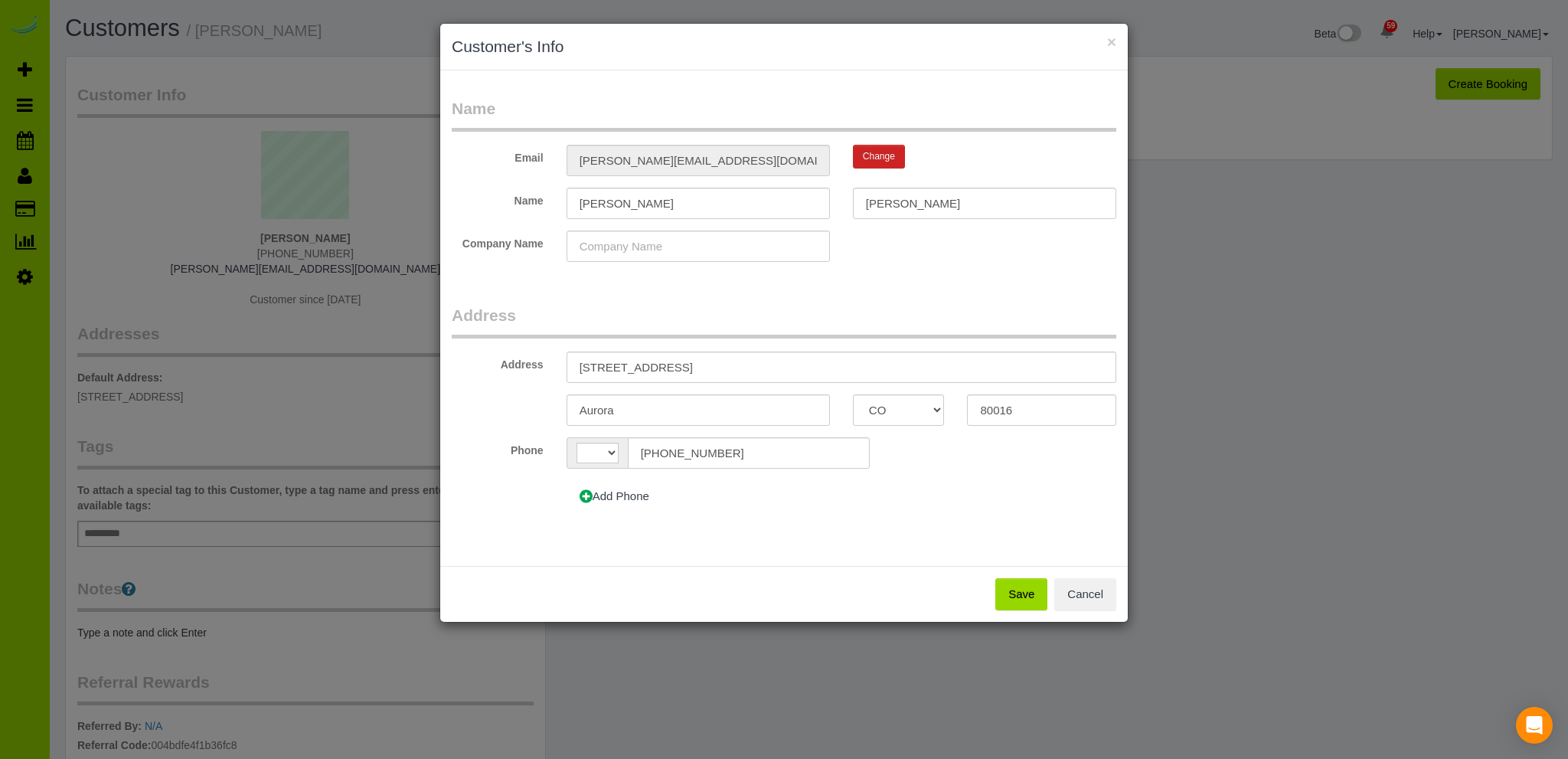
select select "string:US"
click at [1027, 590] on button "Save" at bounding box center [1020, 594] width 52 height 32
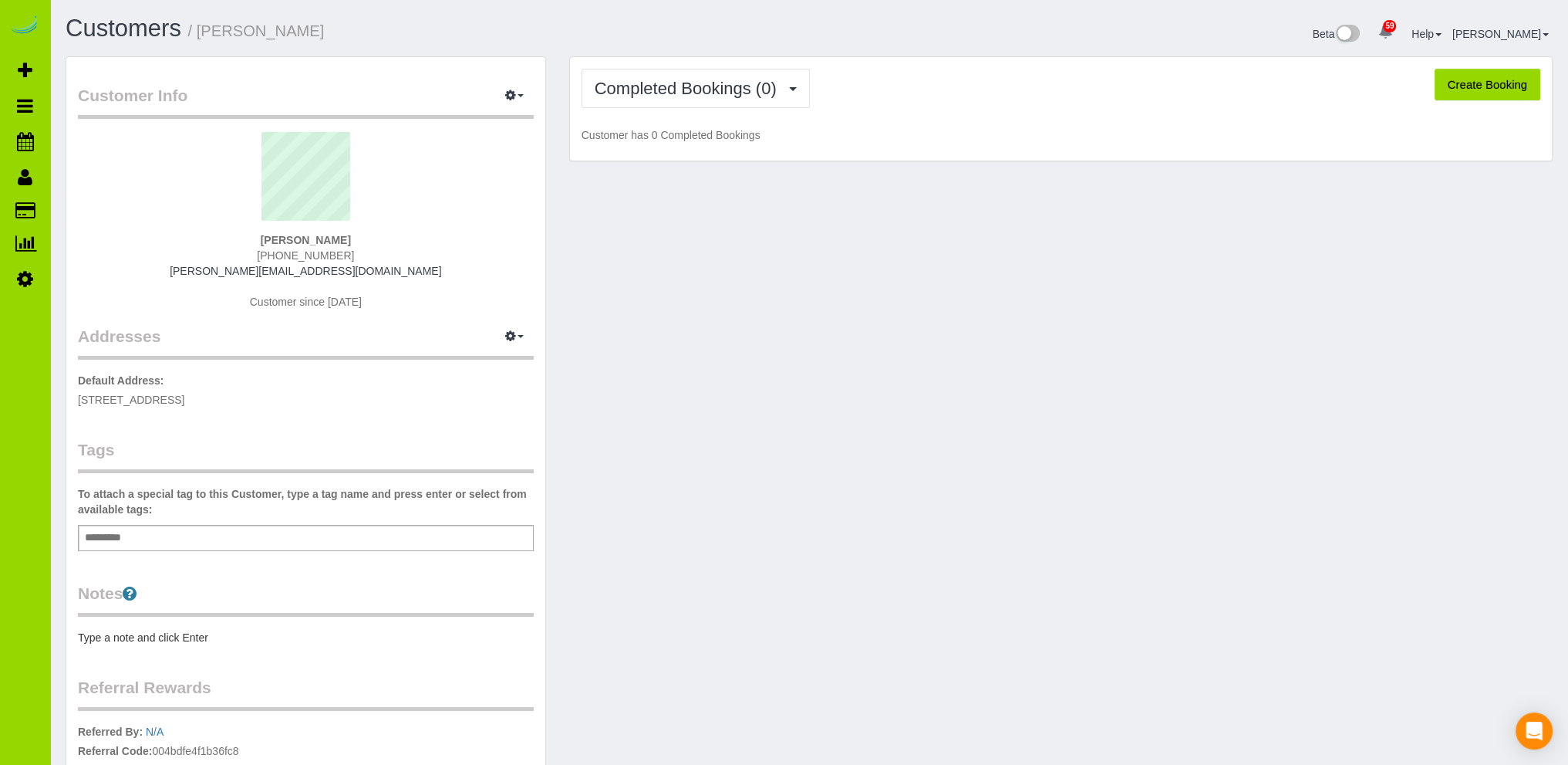
drag, startPoint x: 79, startPoint y: 400, endPoint x: 185, endPoint y: 399, distance: 106.0
click at [184, 399] on span "5064 S. Gold Bug Way, Aurora, CO 80016" at bounding box center [131, 400] width 106 height 12
copy span "5064 S. Gold Bug Way"
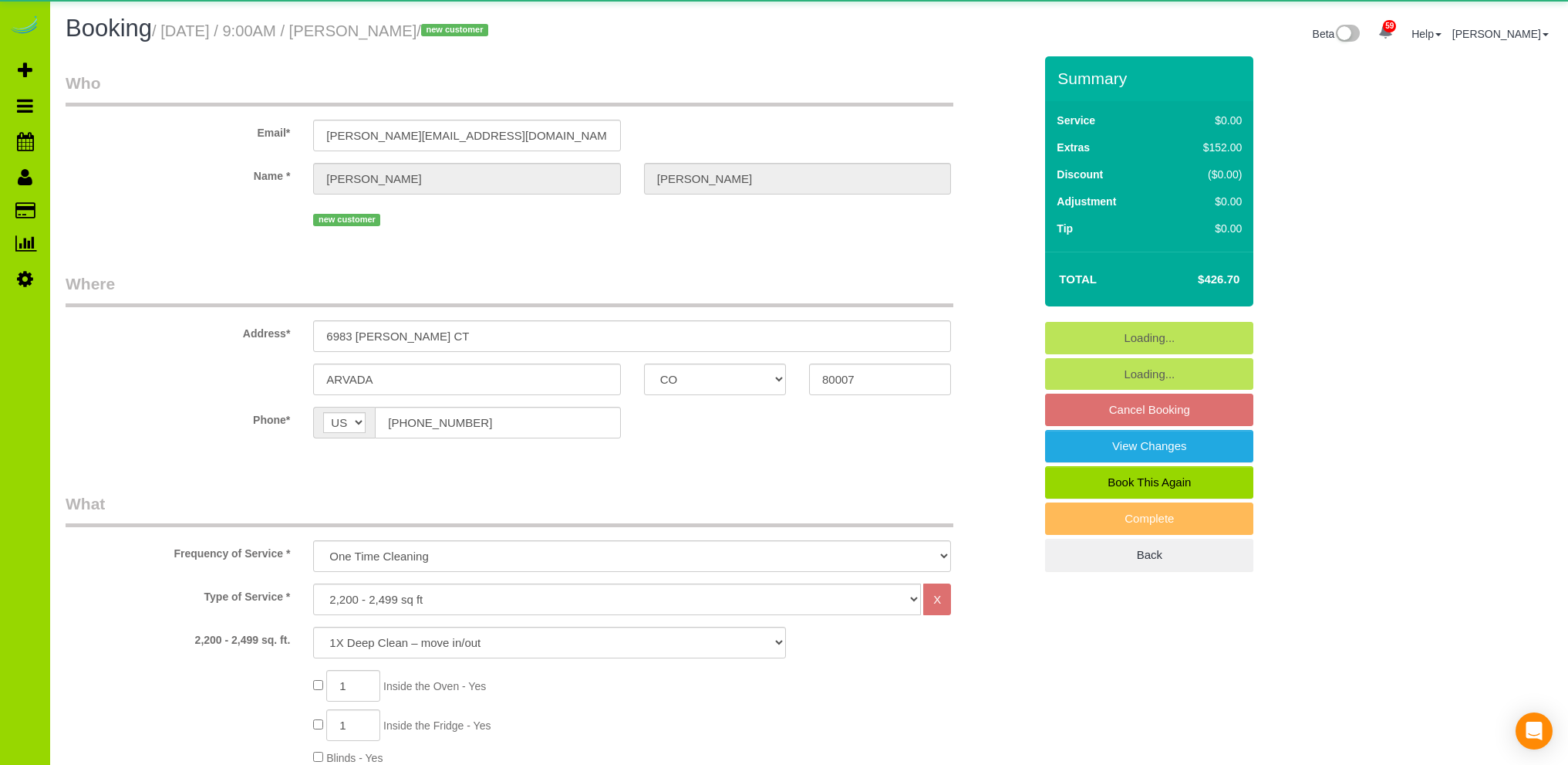
select select "CO"
select select "spot1"
select select "number:5"
select select "number:15"
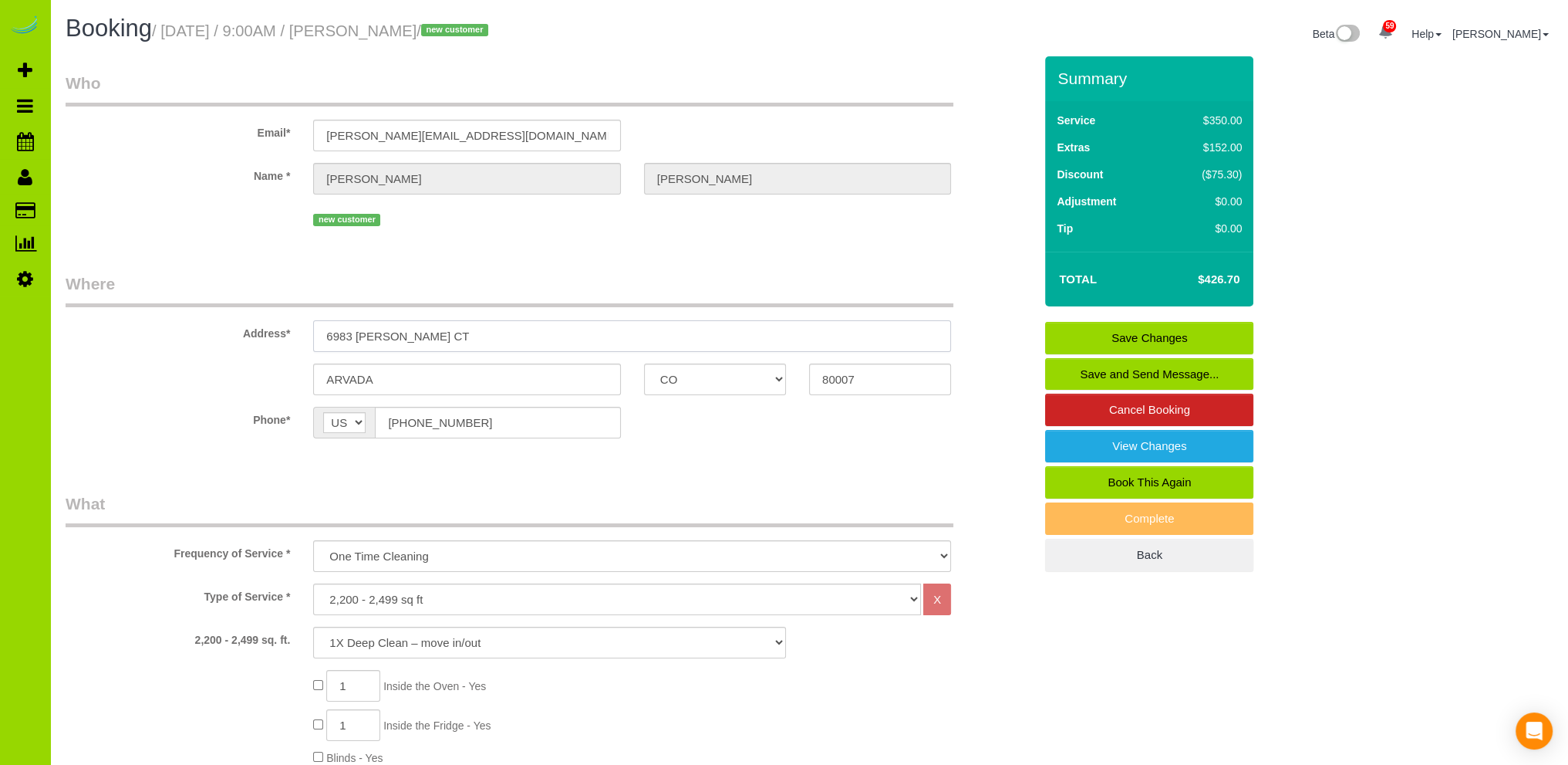
drag, startPoint x: 469, startPoint y: 332, endPoint x: 238, endPoint y: 325, distance: 231.1
click at [238, 325] on div "Address* 6983 SECREST CT" at bounding box center [549, 312] width 991 height 80
paste input "5064 S. Gold Bug Way"
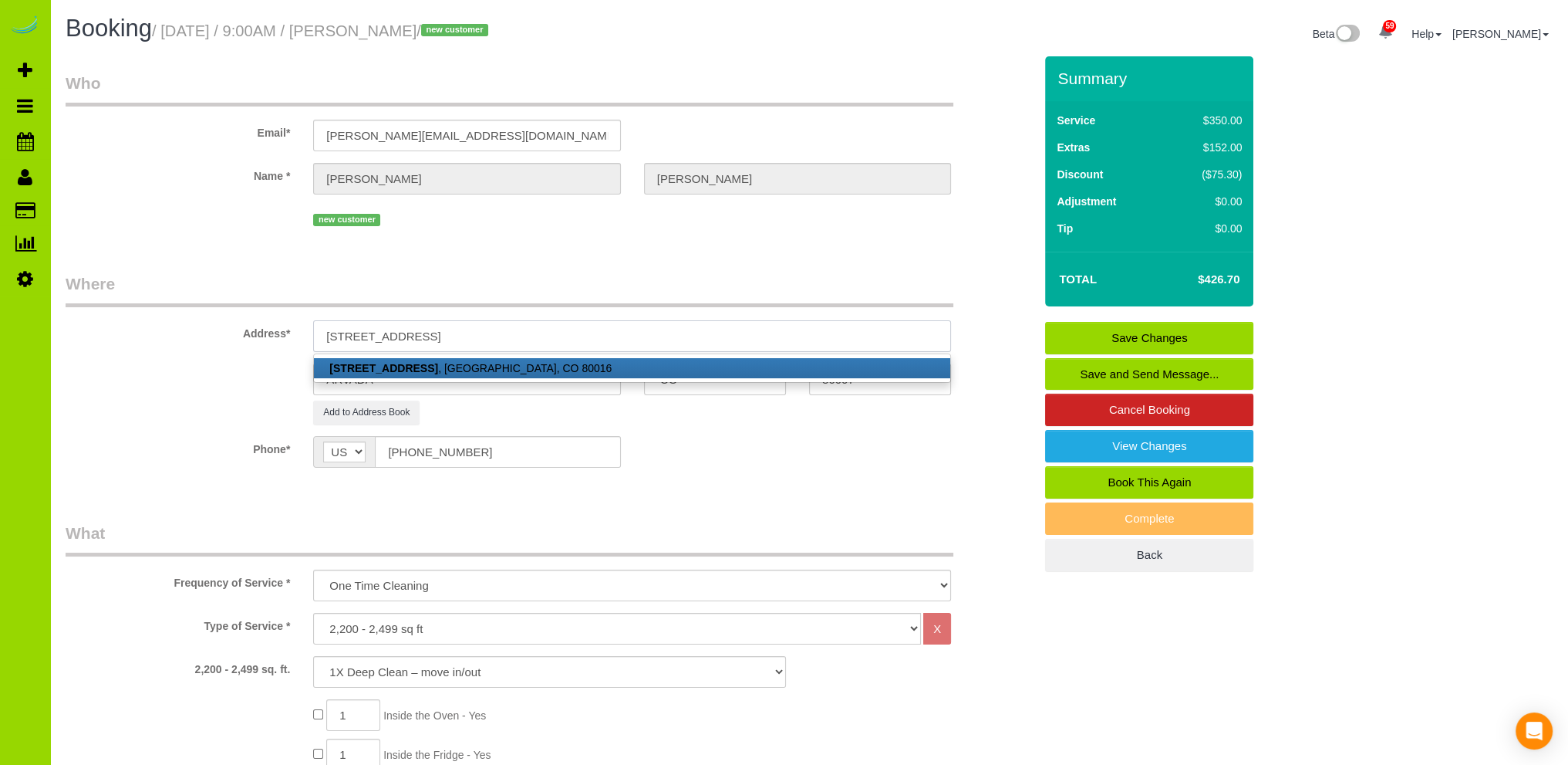
type input "5064 S. Gold Bug Way"
click at [438, 365] on strong "5064 S. Gold Bug Way" at bounding box center [383, 367] width 109 height 12
type input "Aurora"
type input "80016"
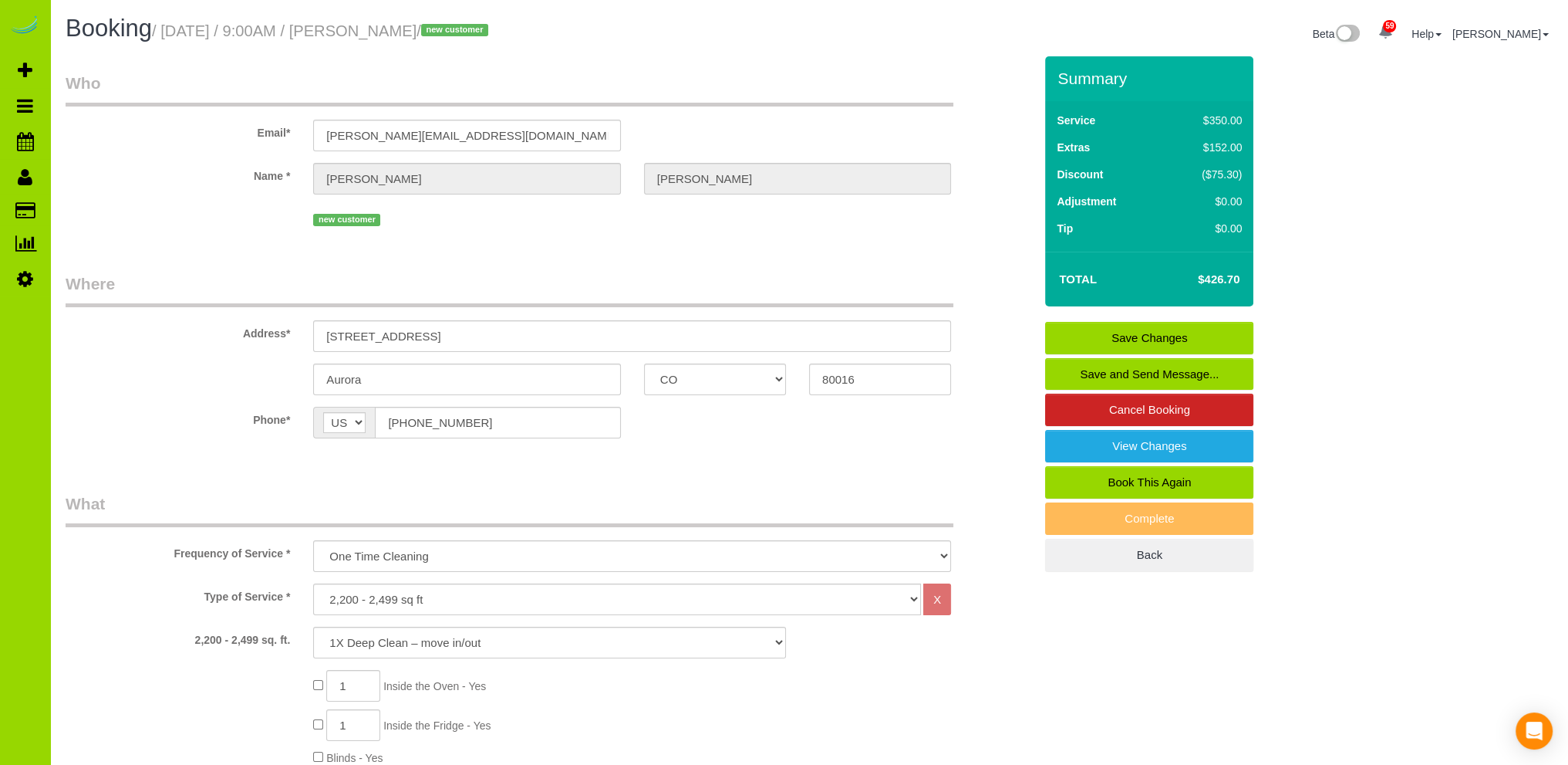
click at [1123, 336] on link "Save Changes" at bounding box center [1150, 338] width 209 height 32
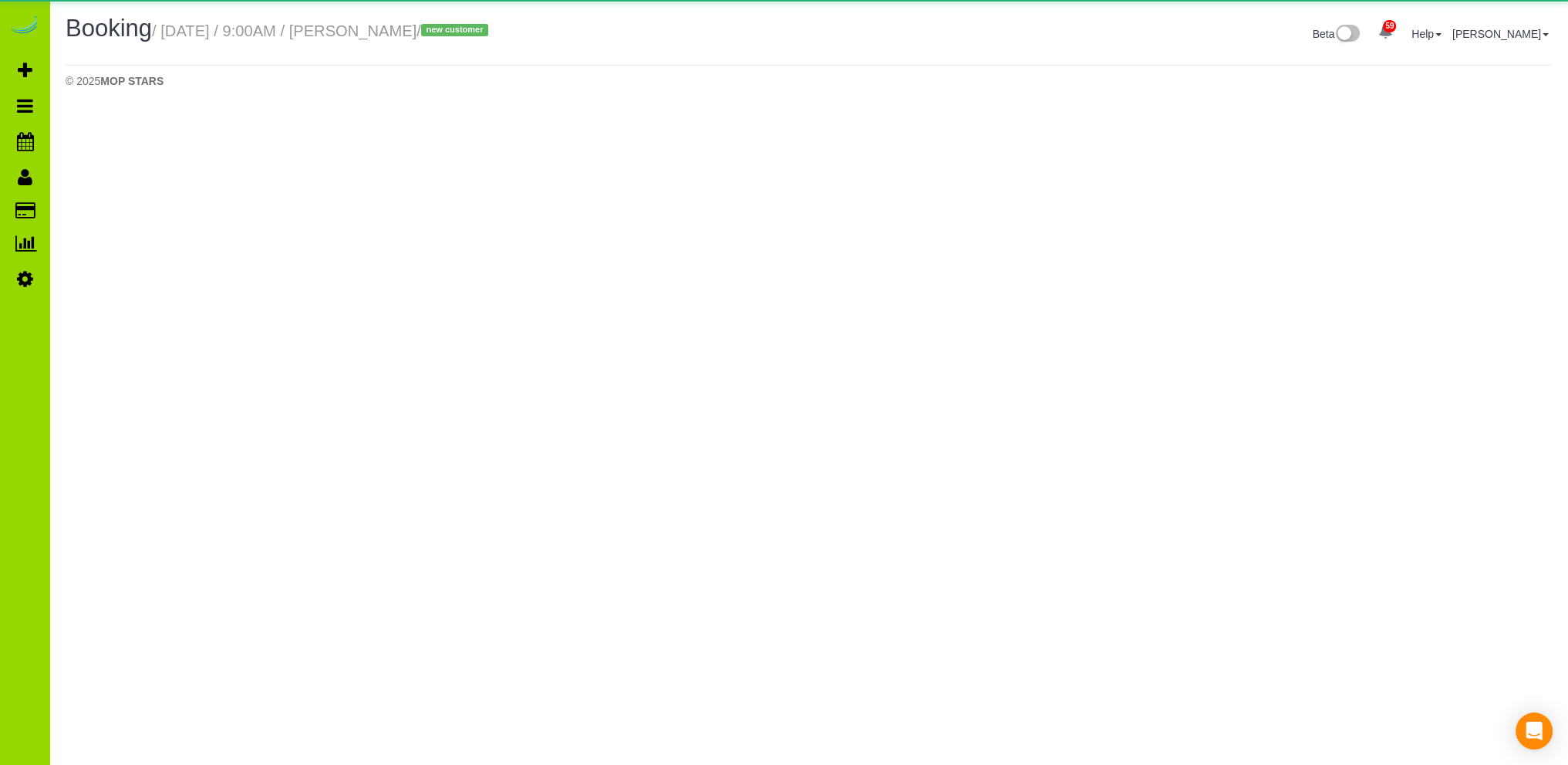
select select "CO"
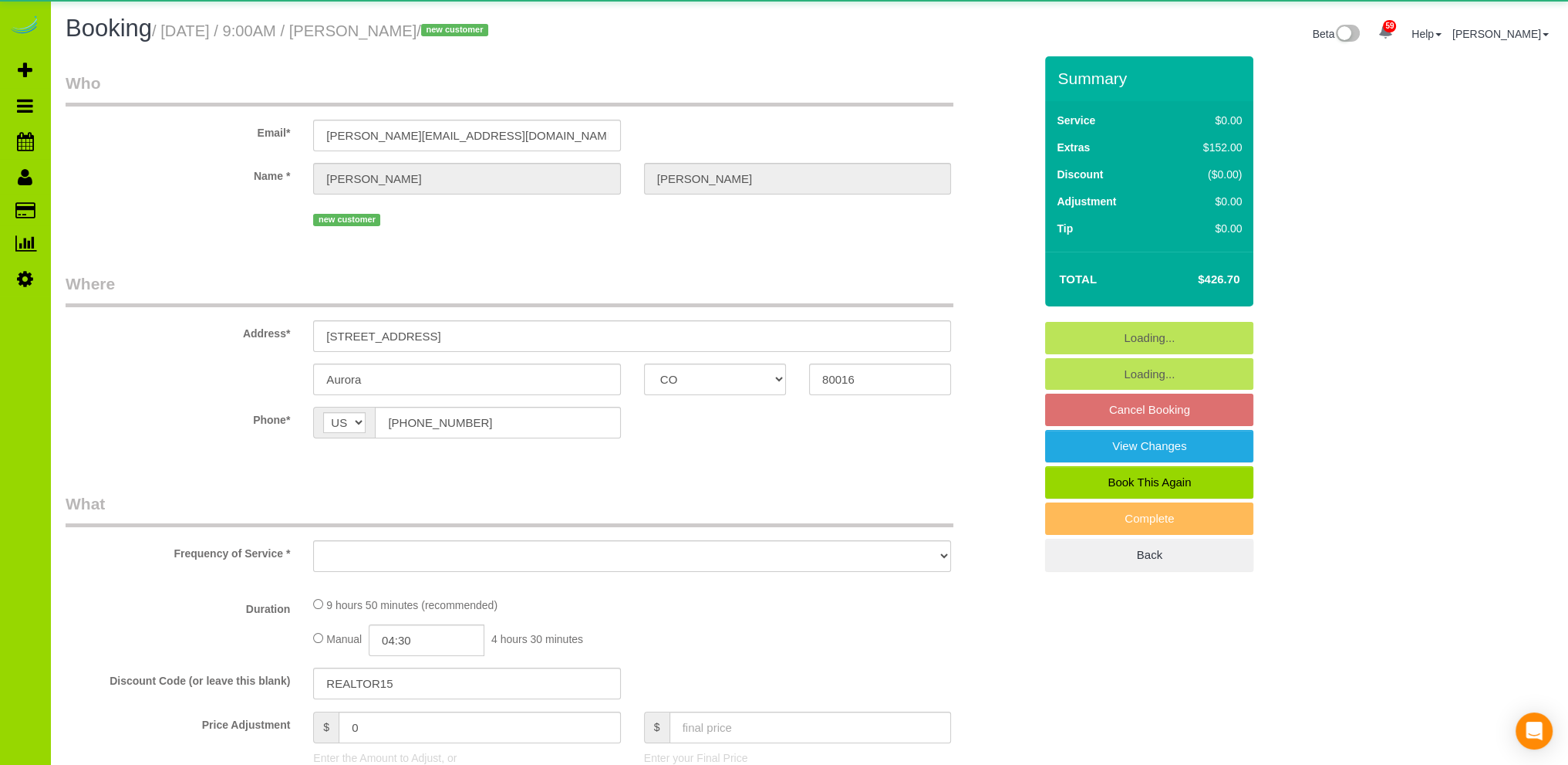
select select "object:2444"
select select "spot6"
select select "number:5"
select select "number:15"
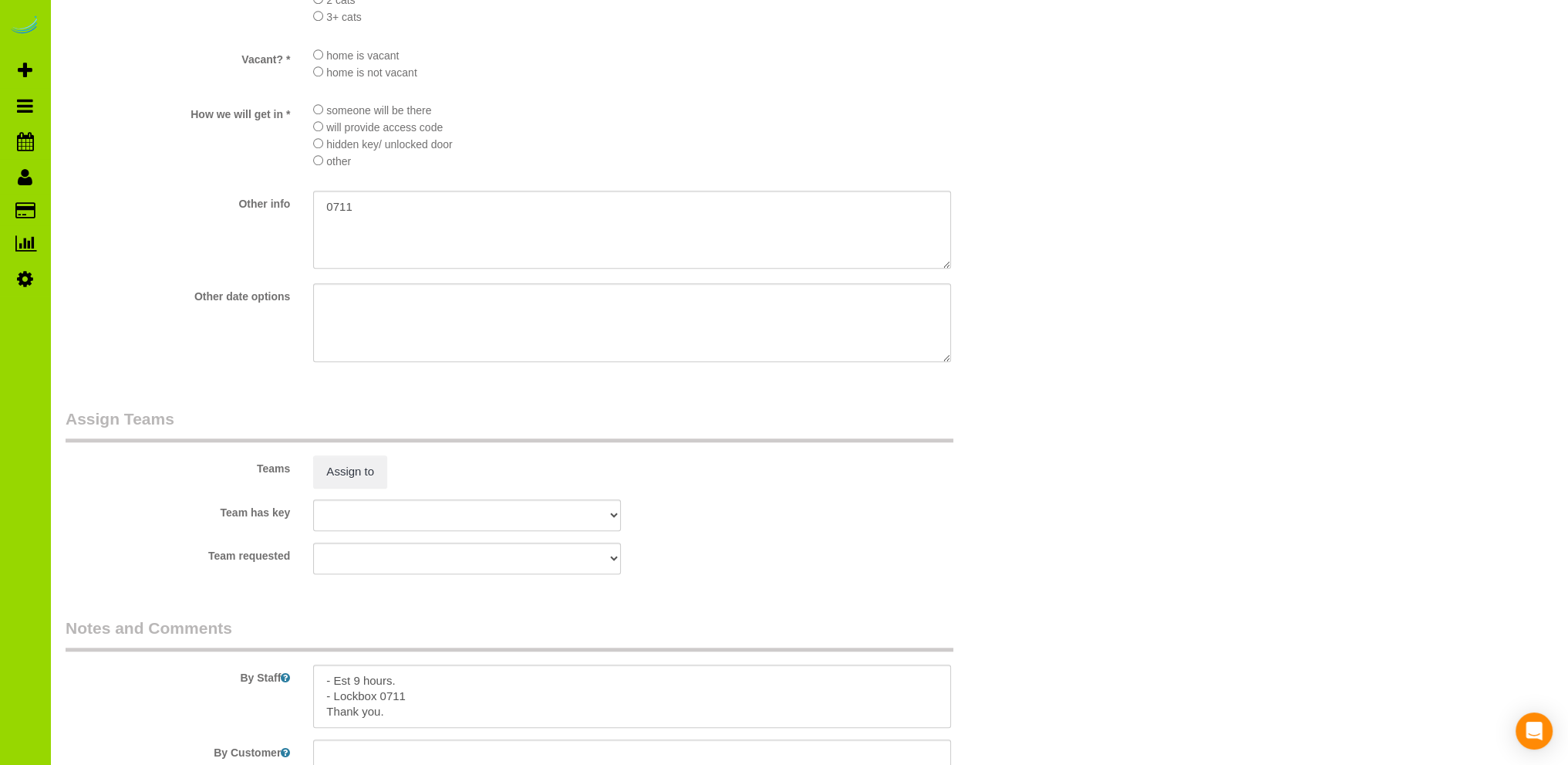
scroll to position [1772, 0]
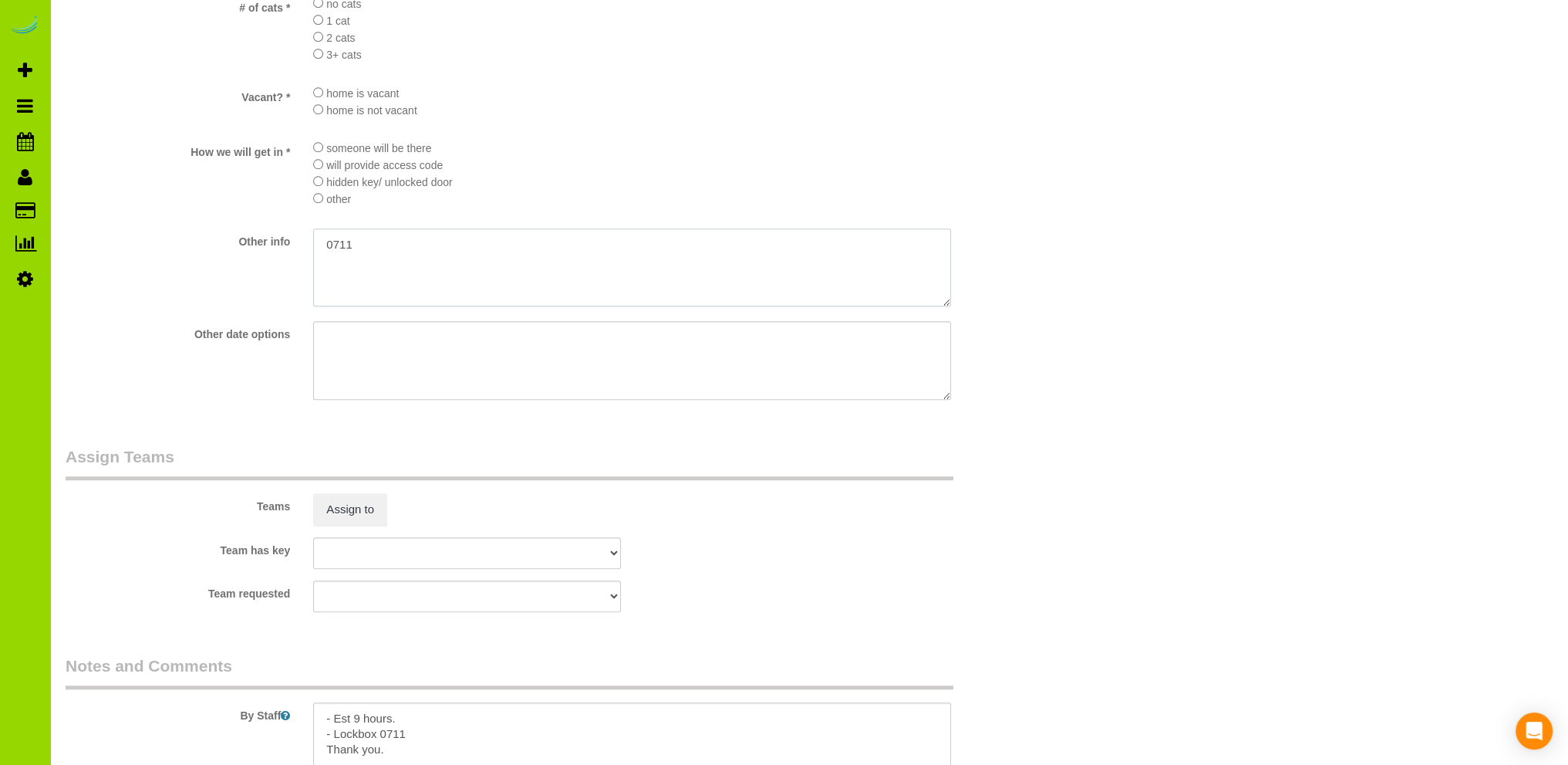
drag, startPoint x: 439, startPoint y: 256, endPoint x: 236, endPoint y: 252, distance: 203.0
click at [236, 252] on div "Other info" at bounding box center [549, 270] width 991 height 82
click at [103, 258] on div "Other info" at bounding box center [549, 270] width 991 height 82
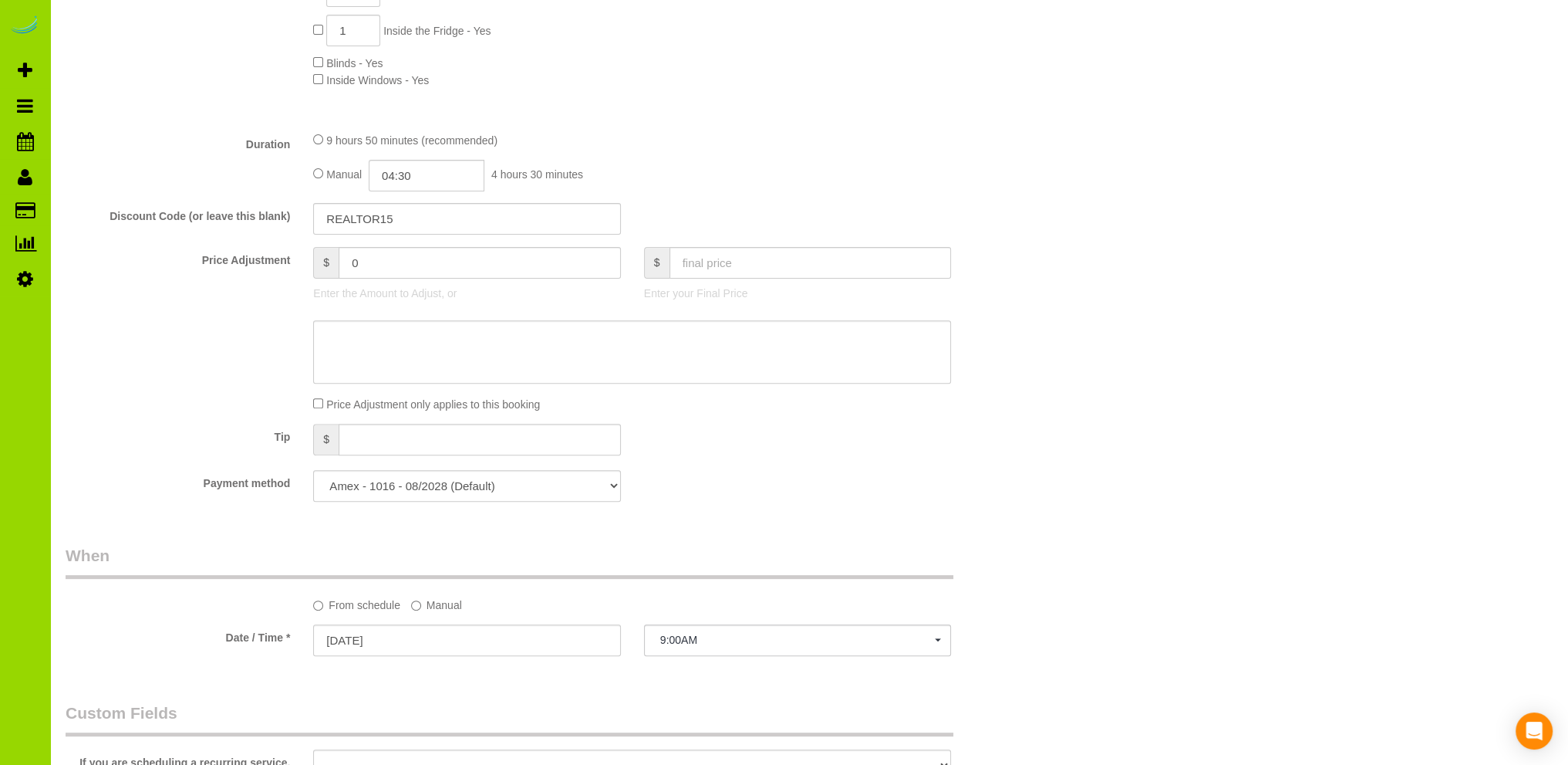
scroll to position [229, 0]
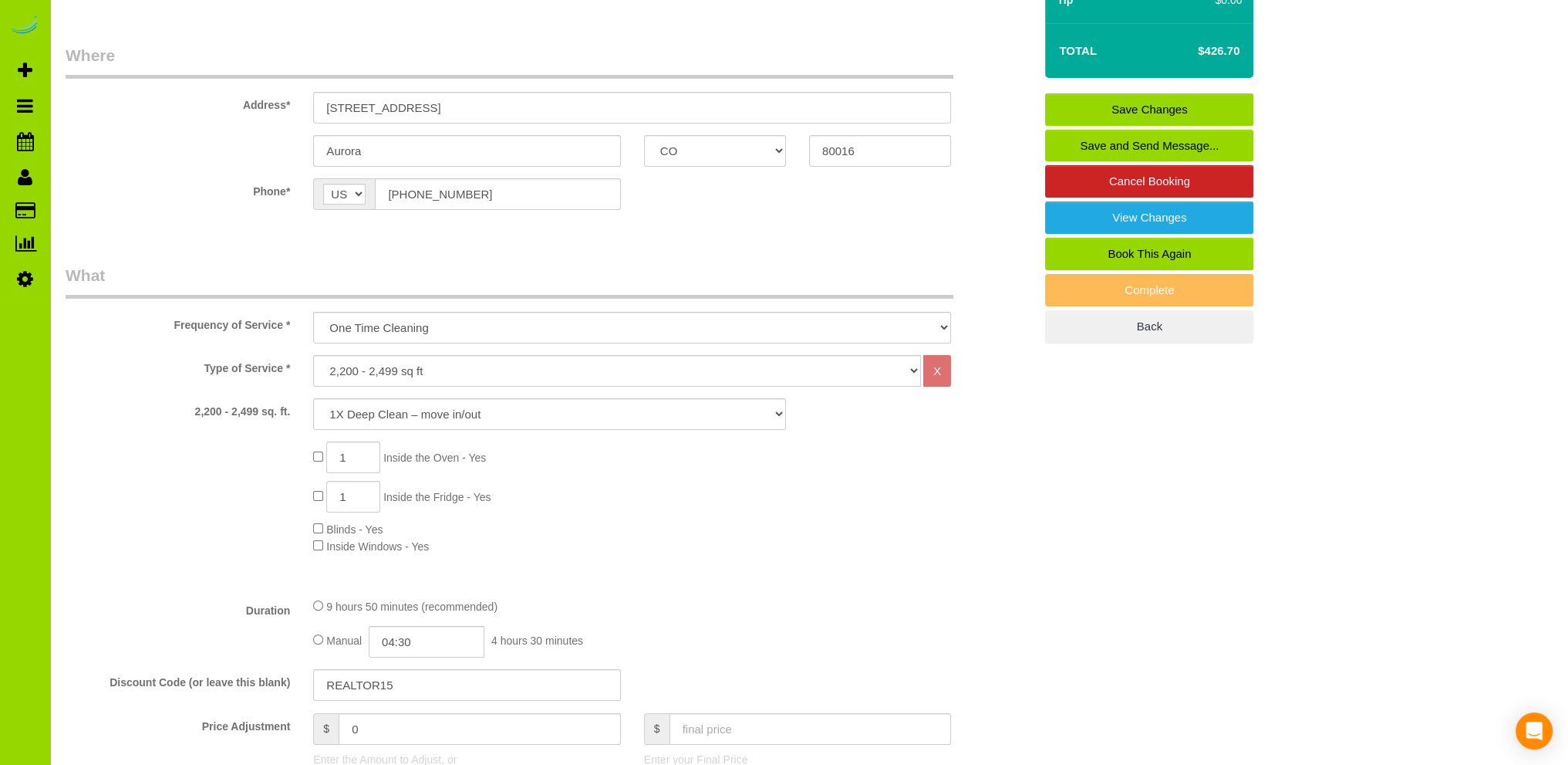
click at [1122, 105] on link "Save Changes" at bounding box center [1150, 109] width 209 height 32
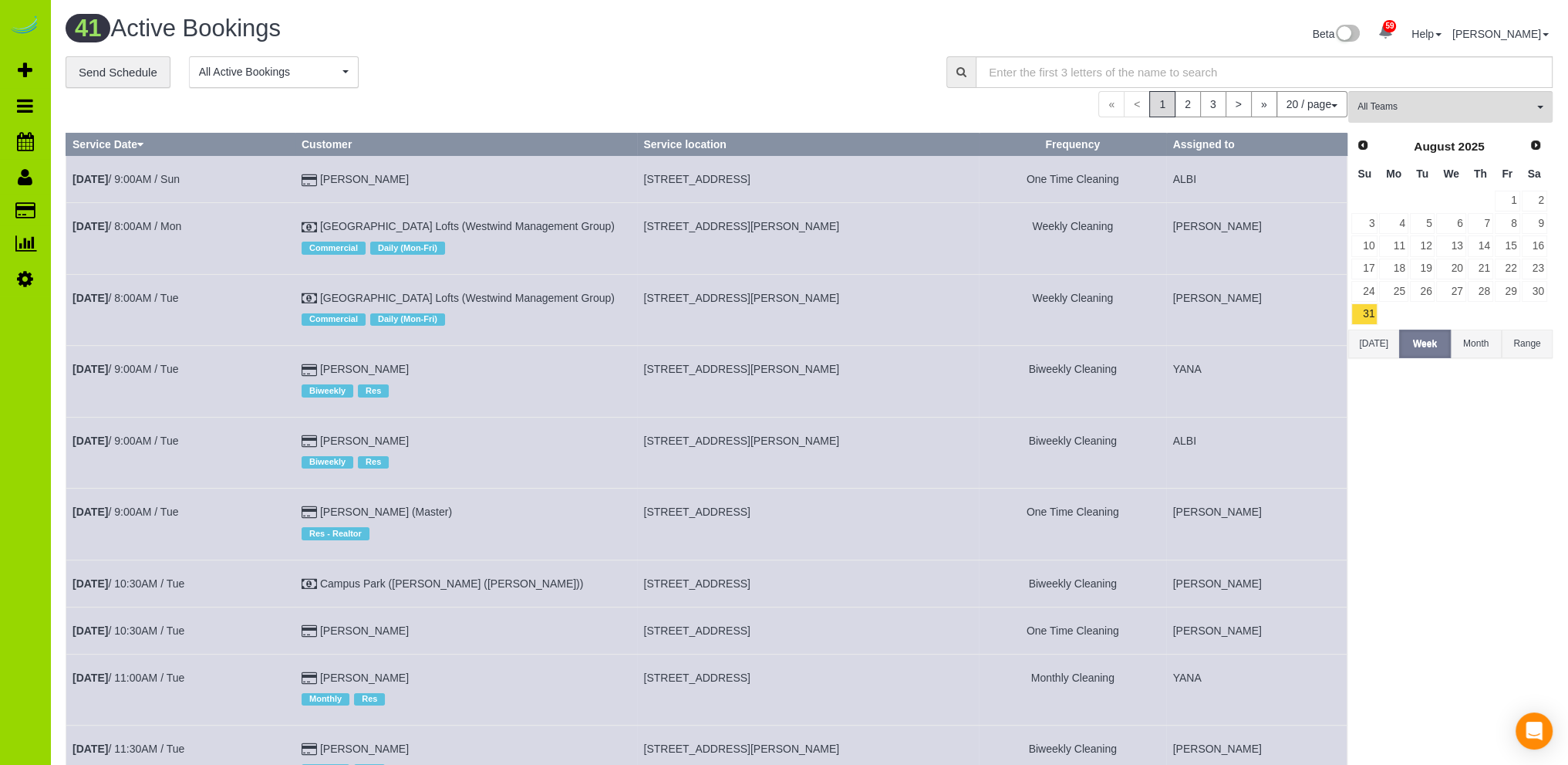
click at [502, 32] on h1 "41 Active Bookings" at bounding box center [432, 28] width 732 height 27
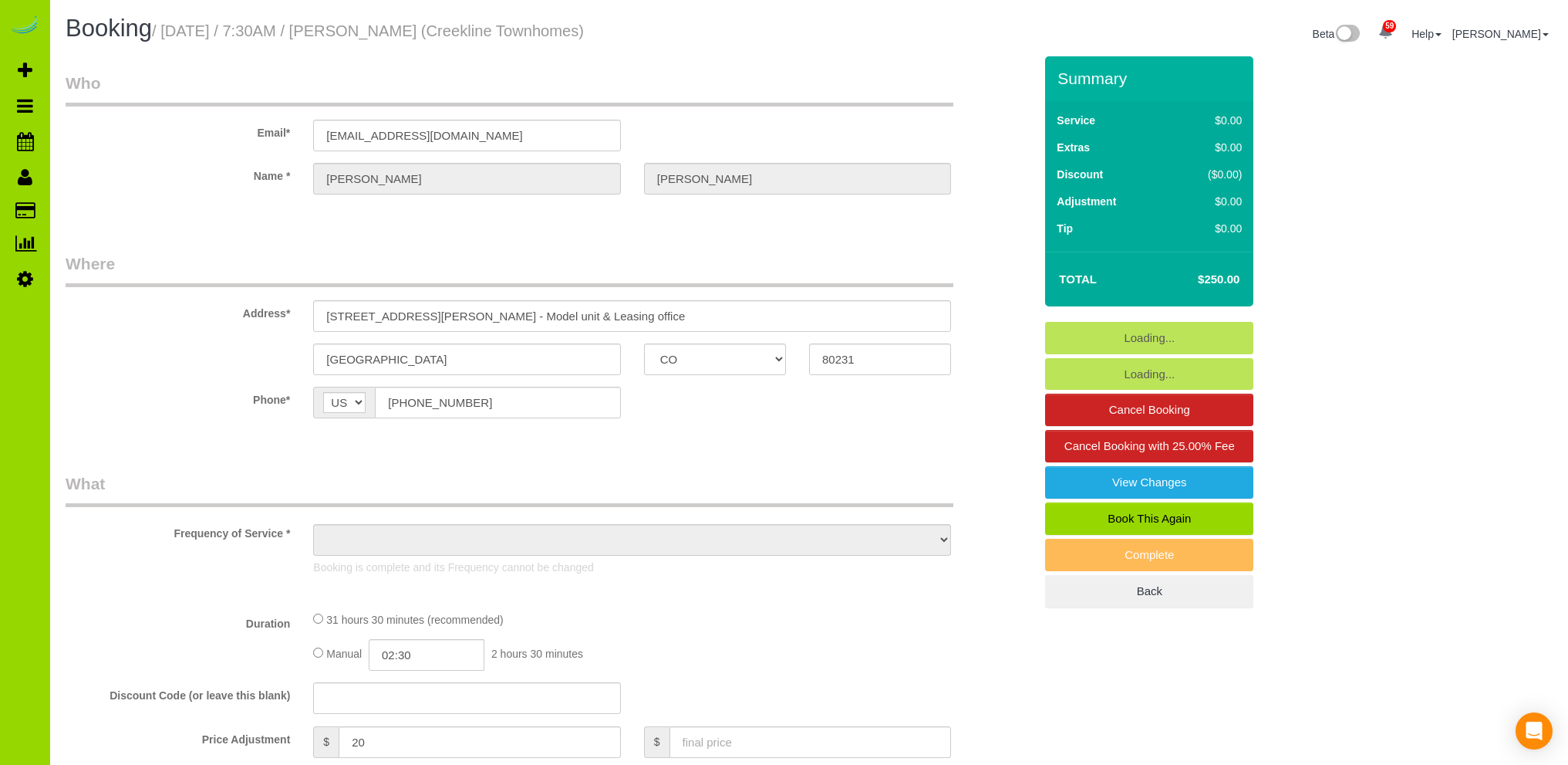
select select "CO"
select select "object:1222"
select select "7"
select select "number:4"
select select "number:16"
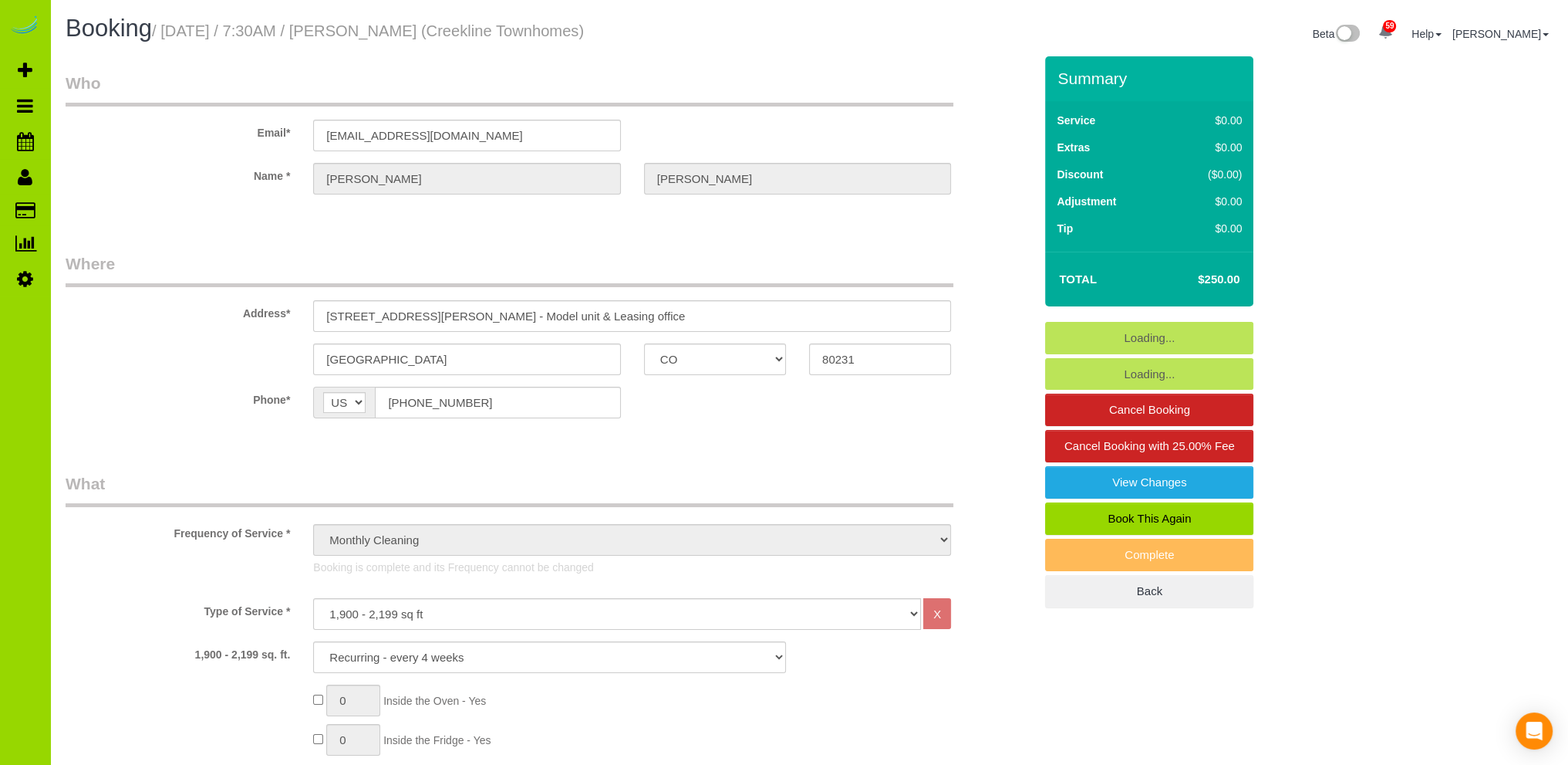
select select "7"
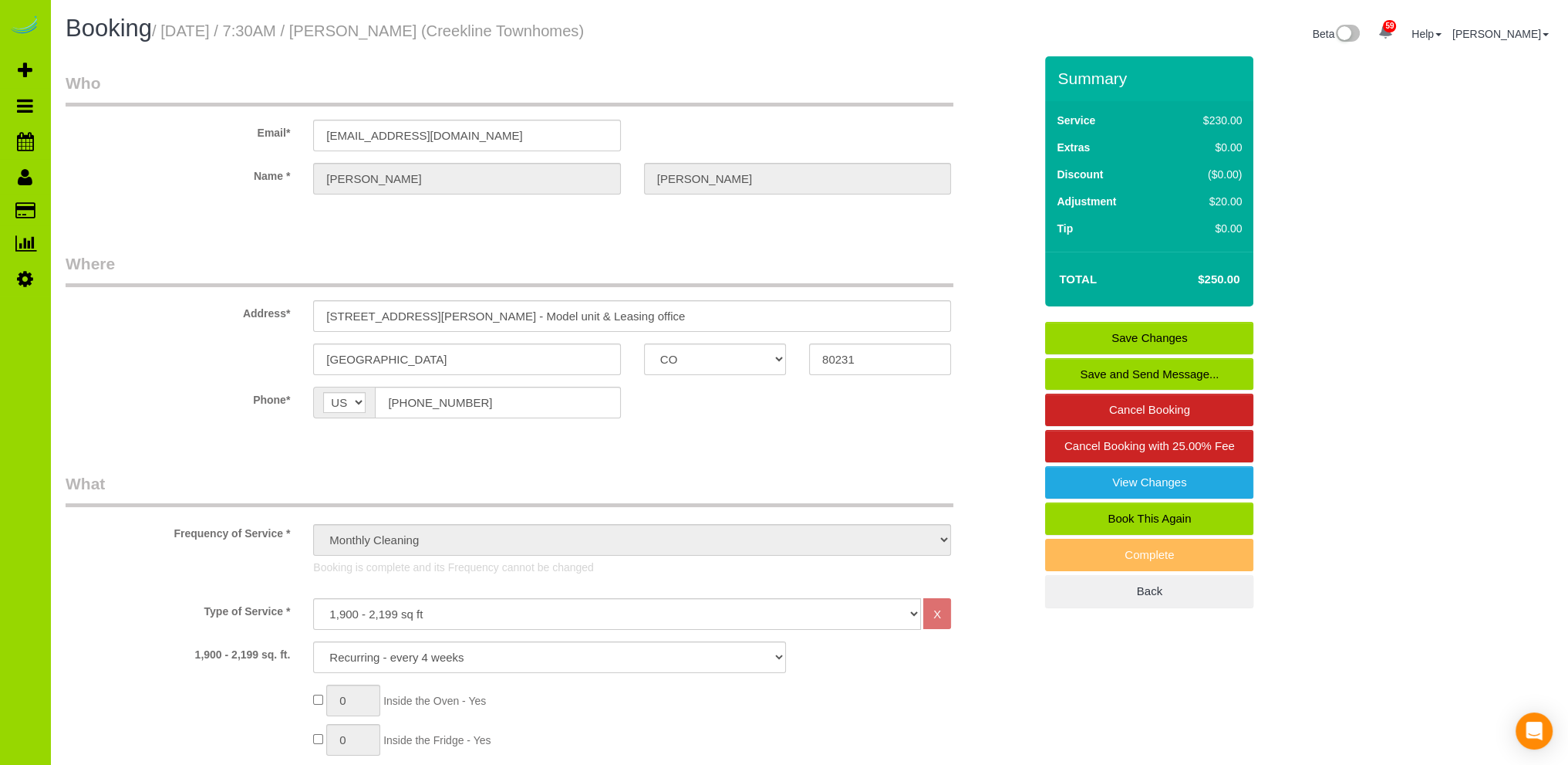
click at [1115, 373] on link "Save and Send Message..." at bounding box center [1150, 374] width 209 height 32
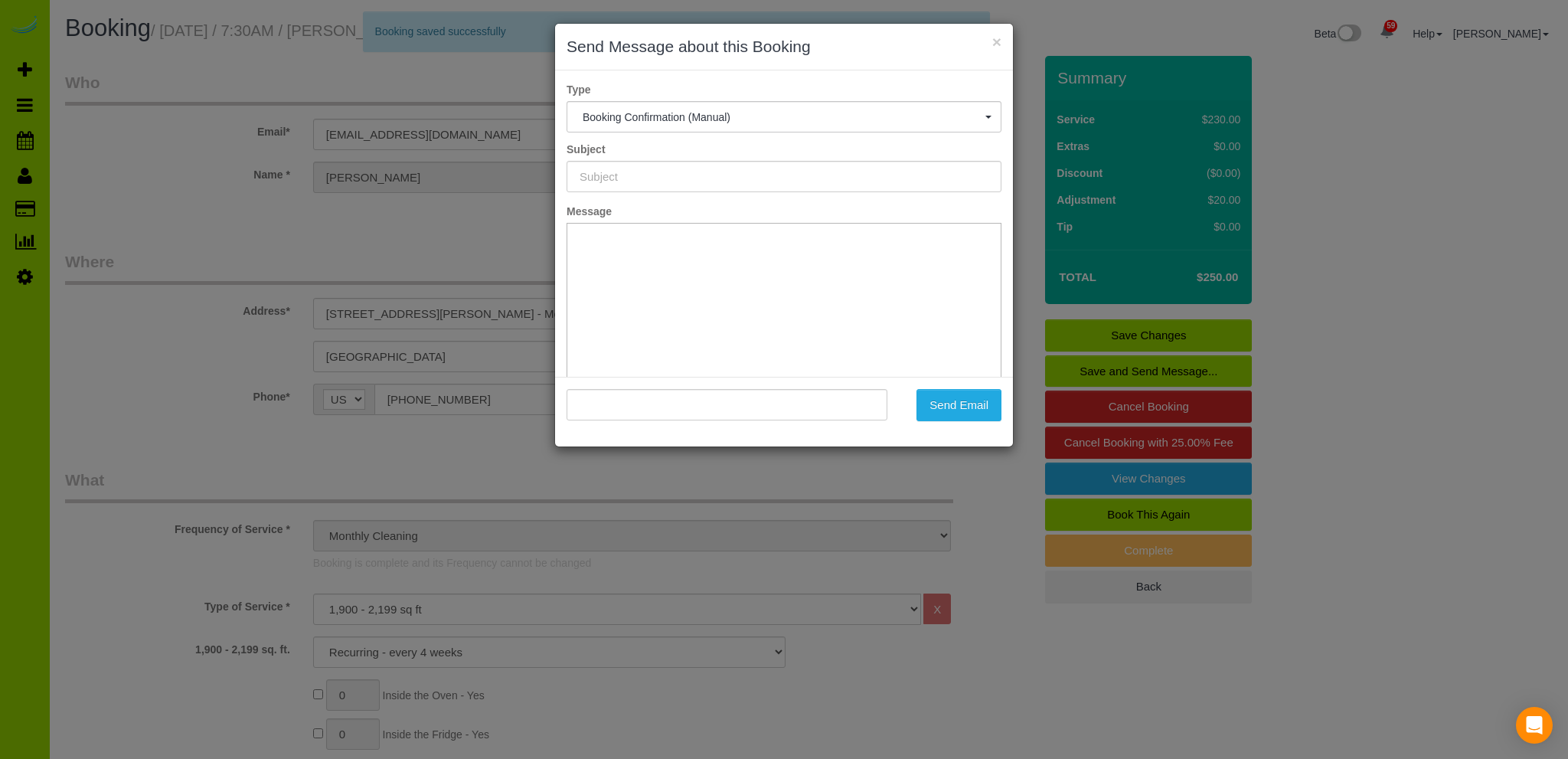
type input "Booking Confirmed - Please add your credit card"
type input ""[PERSON_NAME]" <[EMAIL_ADDRESS][DOMAIN_NAME]>"
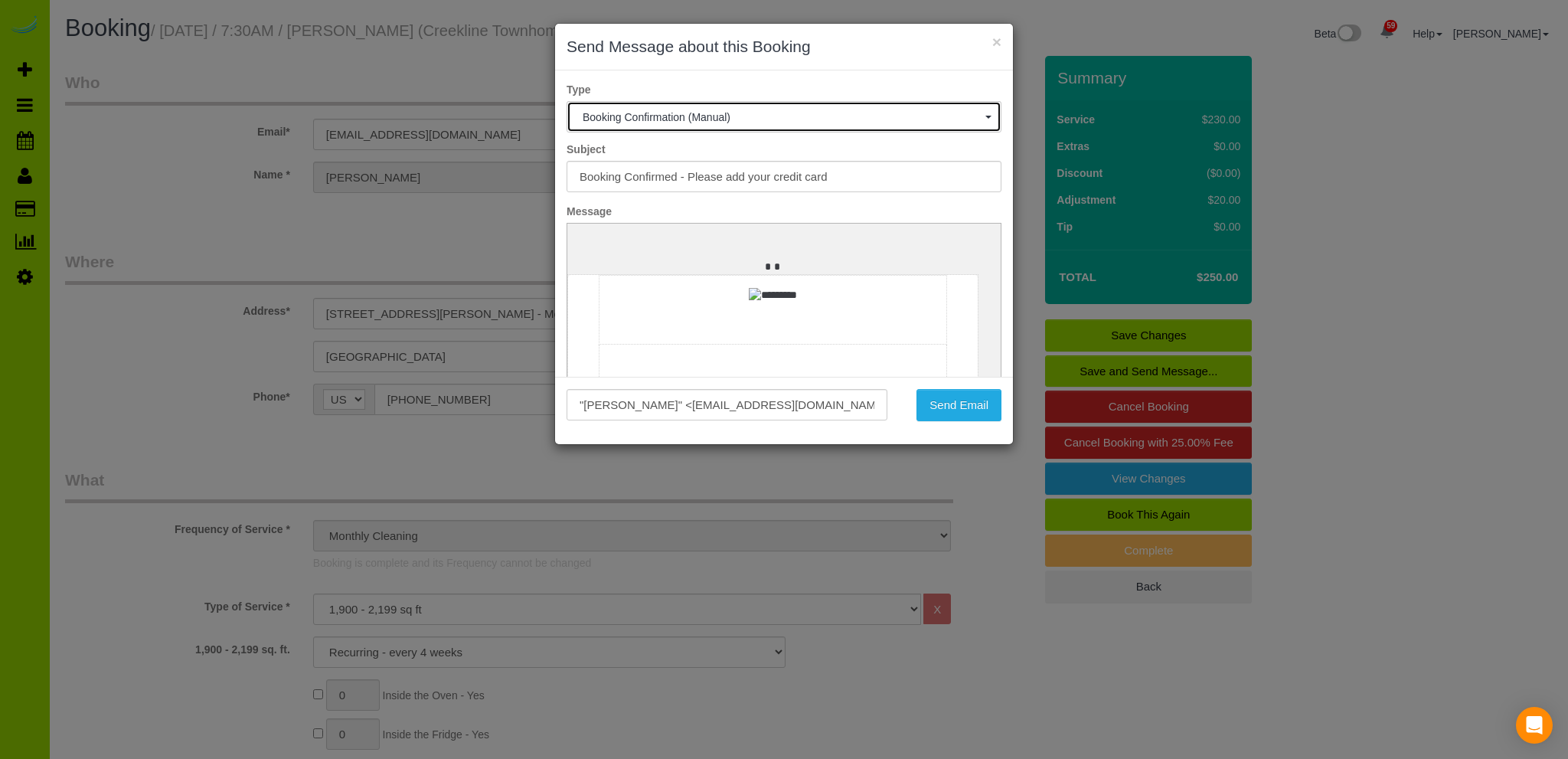
click at [974, 113] on button "Booking Confirmation (Manual)" at bounding box center [784, 116] width 435 height 31
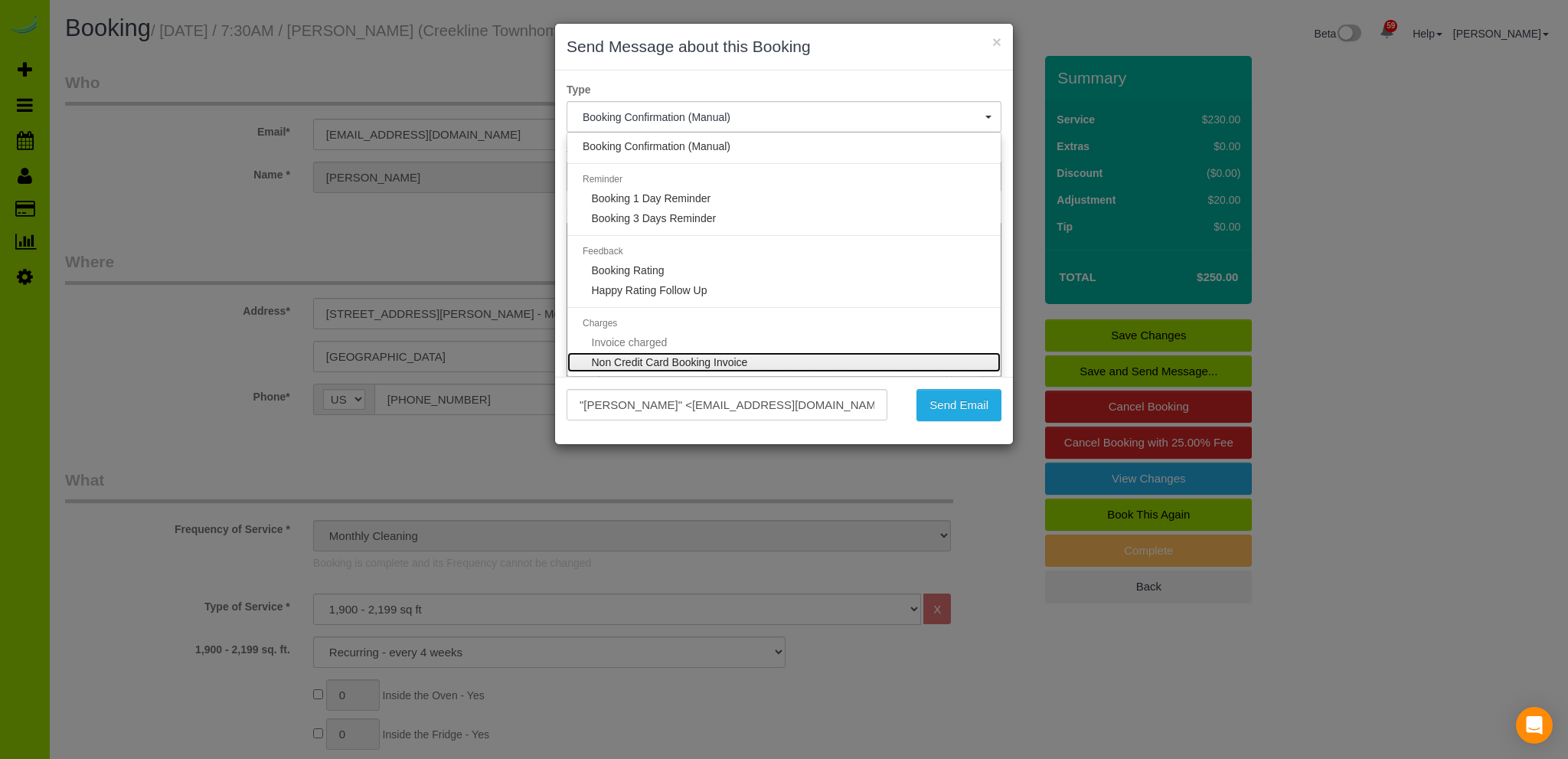
click at [735, 362] on span "Non Credit Card Booking Invoice" at bounding box center [670, 362] width 156 height 12
select select "36"
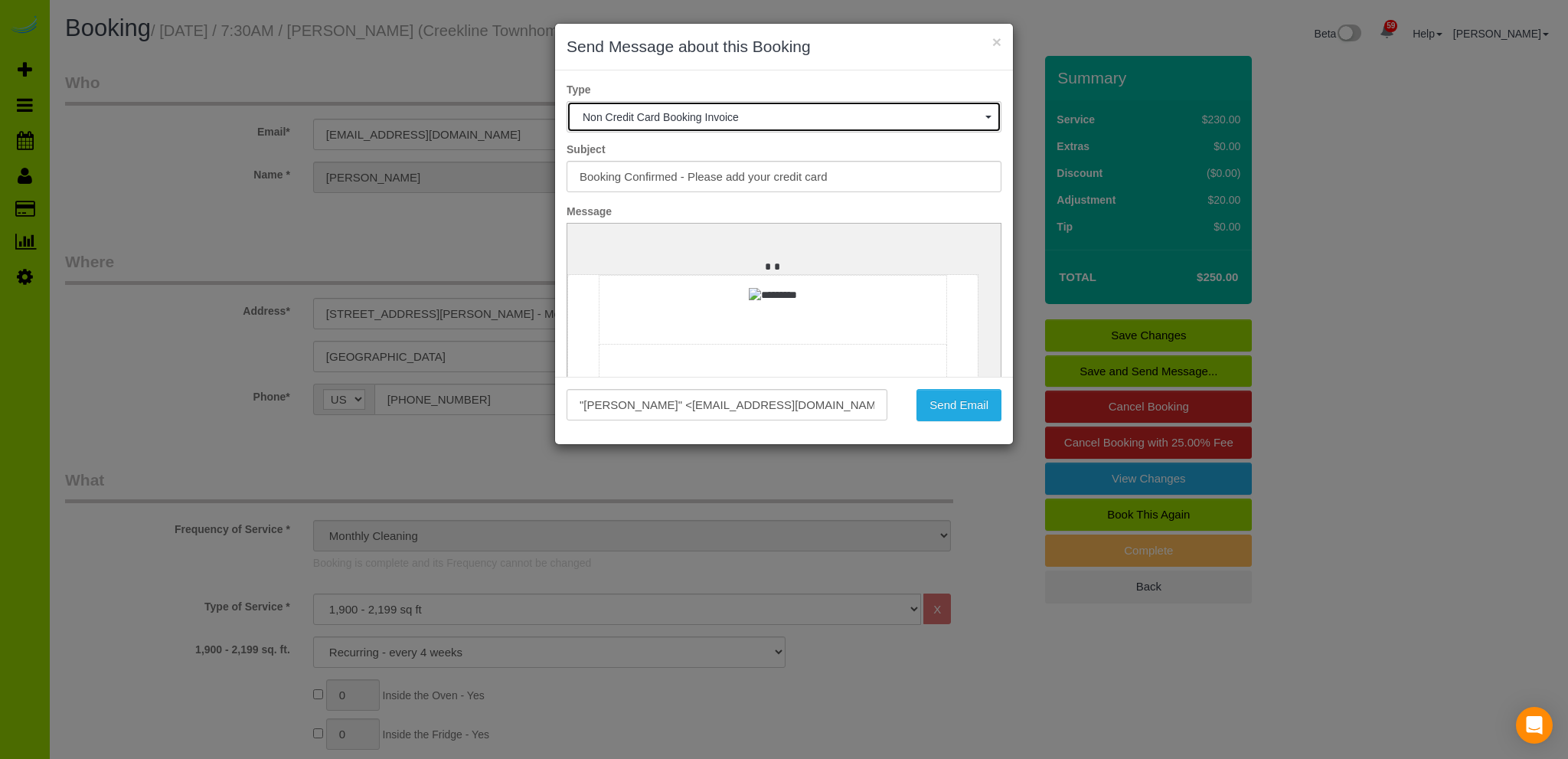
type input "MOP STARS Invoice"
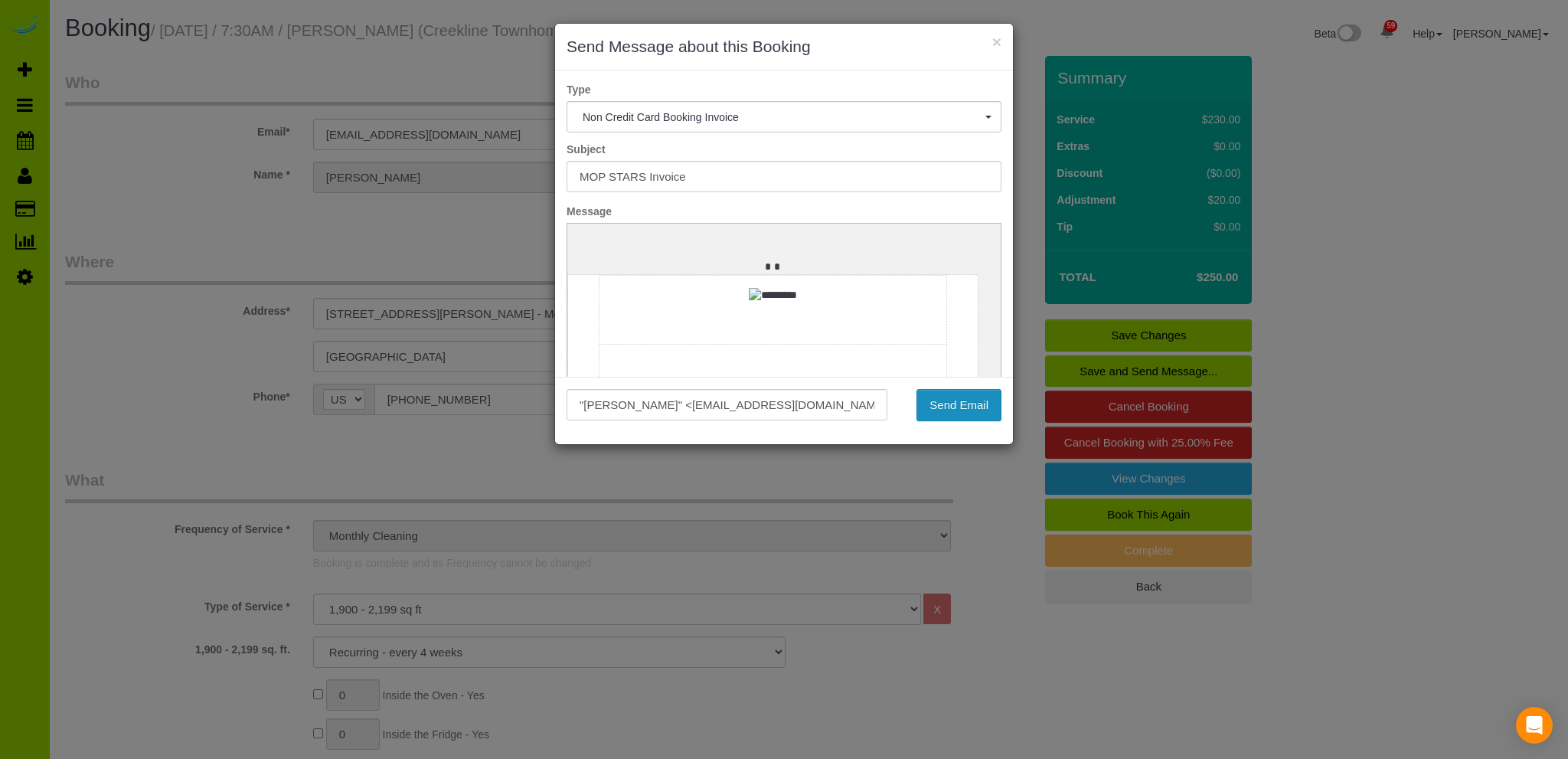
click at [943, 404] on button "Send Email" at bounding box center [959, 405] width 85 height 32
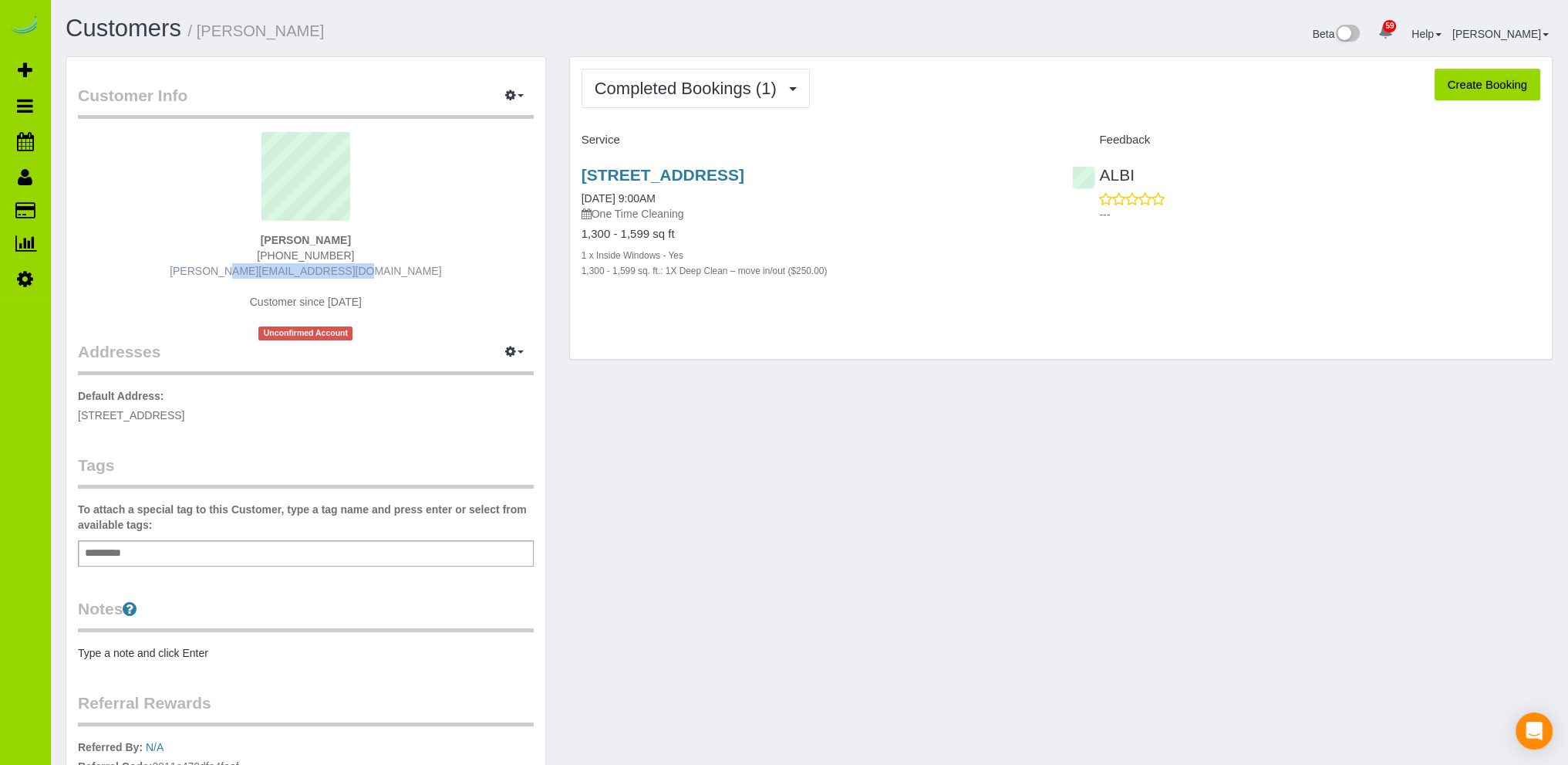
drag, startPoint x: 371, startPoint y: 271, endPoint x: 242, endPoint y: 273, distance: 129.0
click at [242, 273] on div "[PERSON_NAME] [PHONE_NUMBER] [PERSON_NAME][EMAIL_ADDRESS][DOMAIN_NAME] Customer…" at bounding box center [305, 236] width 456 height 209
copy link "[PERSON_NAME][EMAIL_ADDRESS][DOMAIN_NAME]"
